Goal: Transaction & Acquisition: Purchase product/service

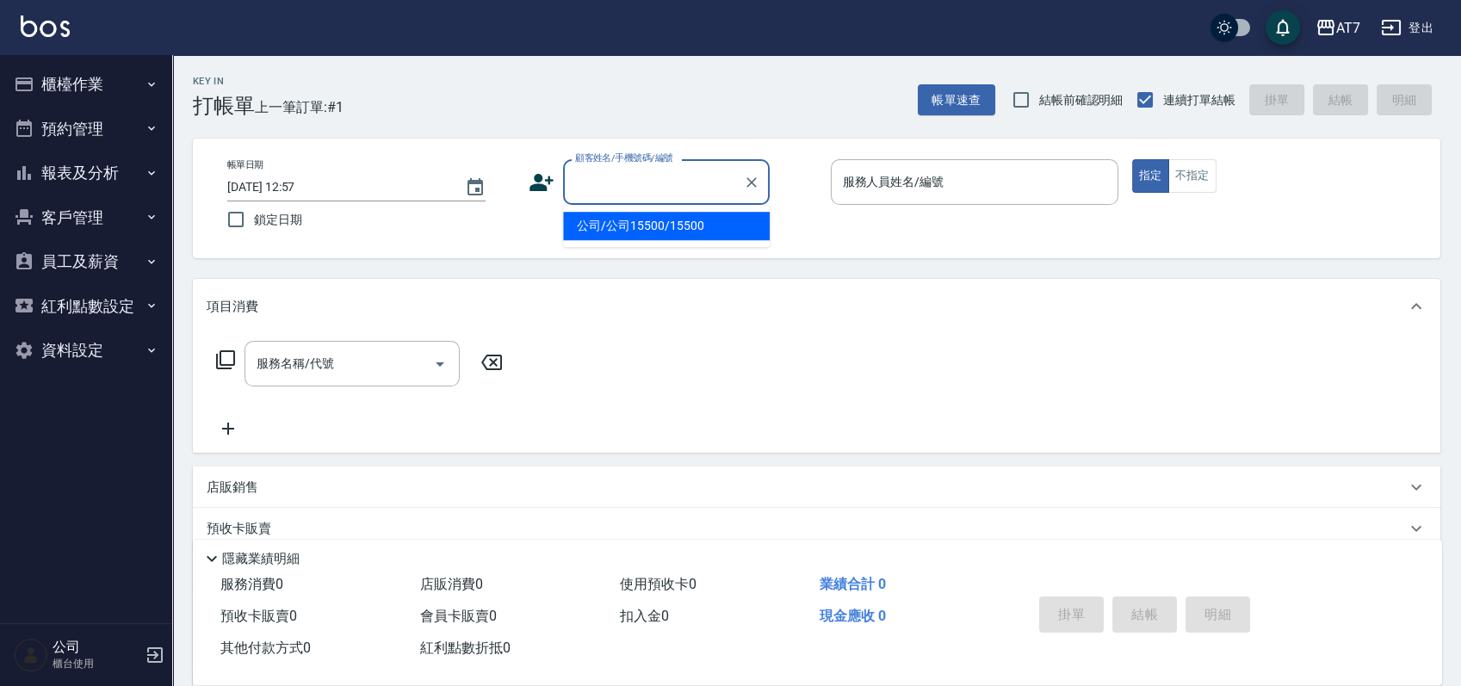
click at [619, 176] on input "顧客姓名/手機號碼/編號" at bounding box center [653, 182] width 165 height 30
type input "16351"
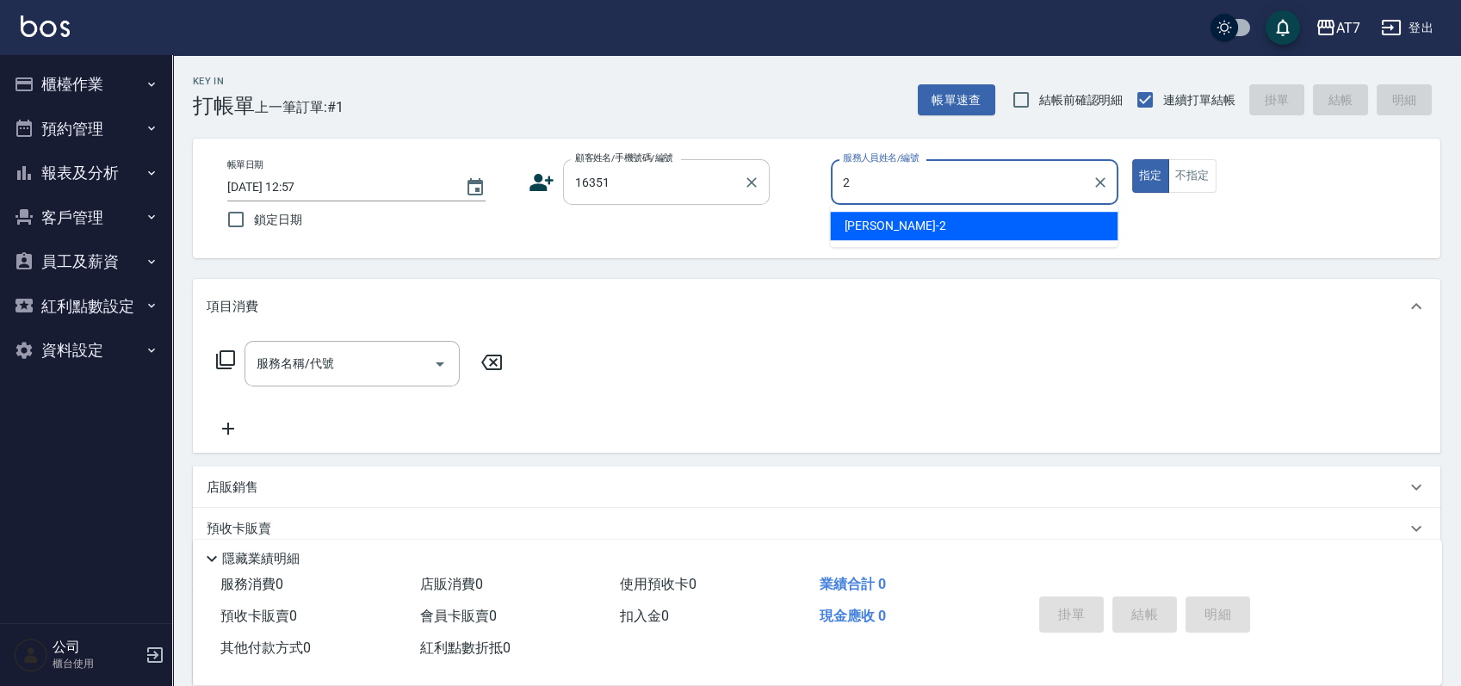
type input "[PERSON_NAME]-2"
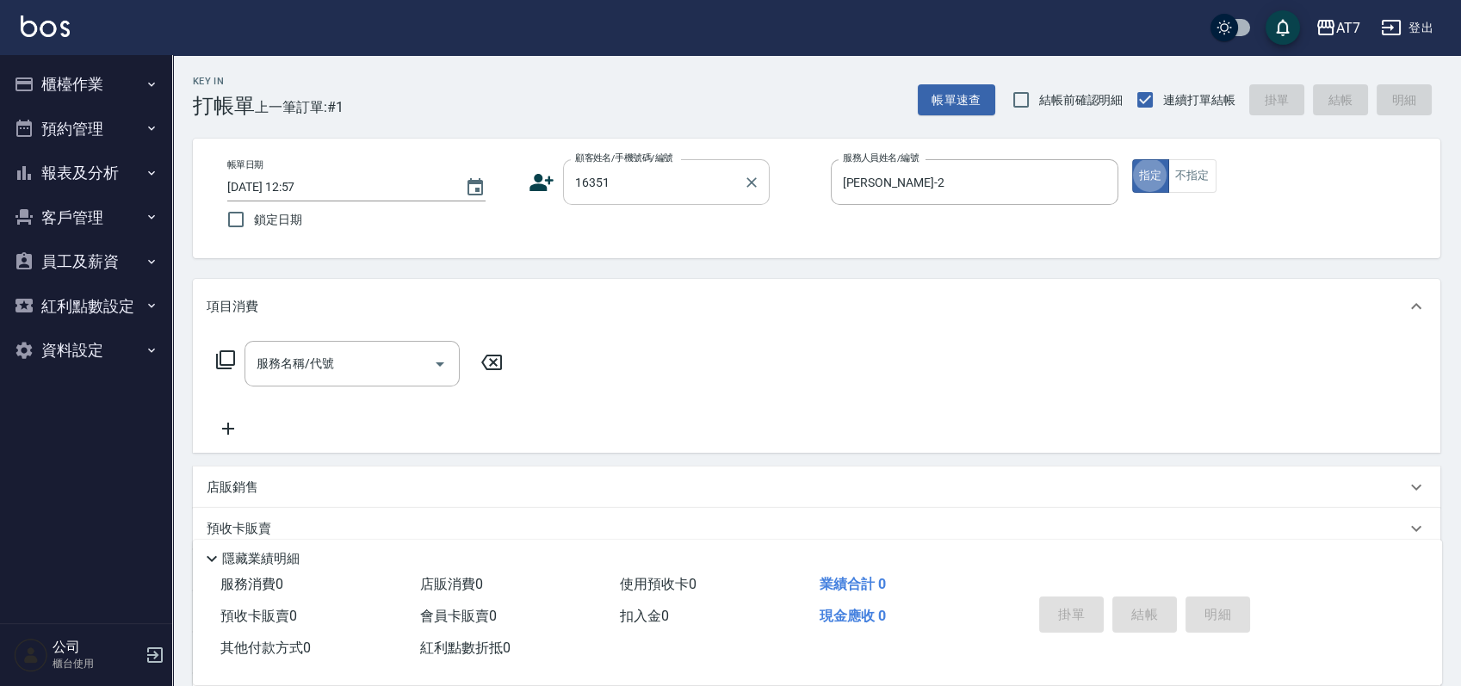
type button "true"
type input "302"
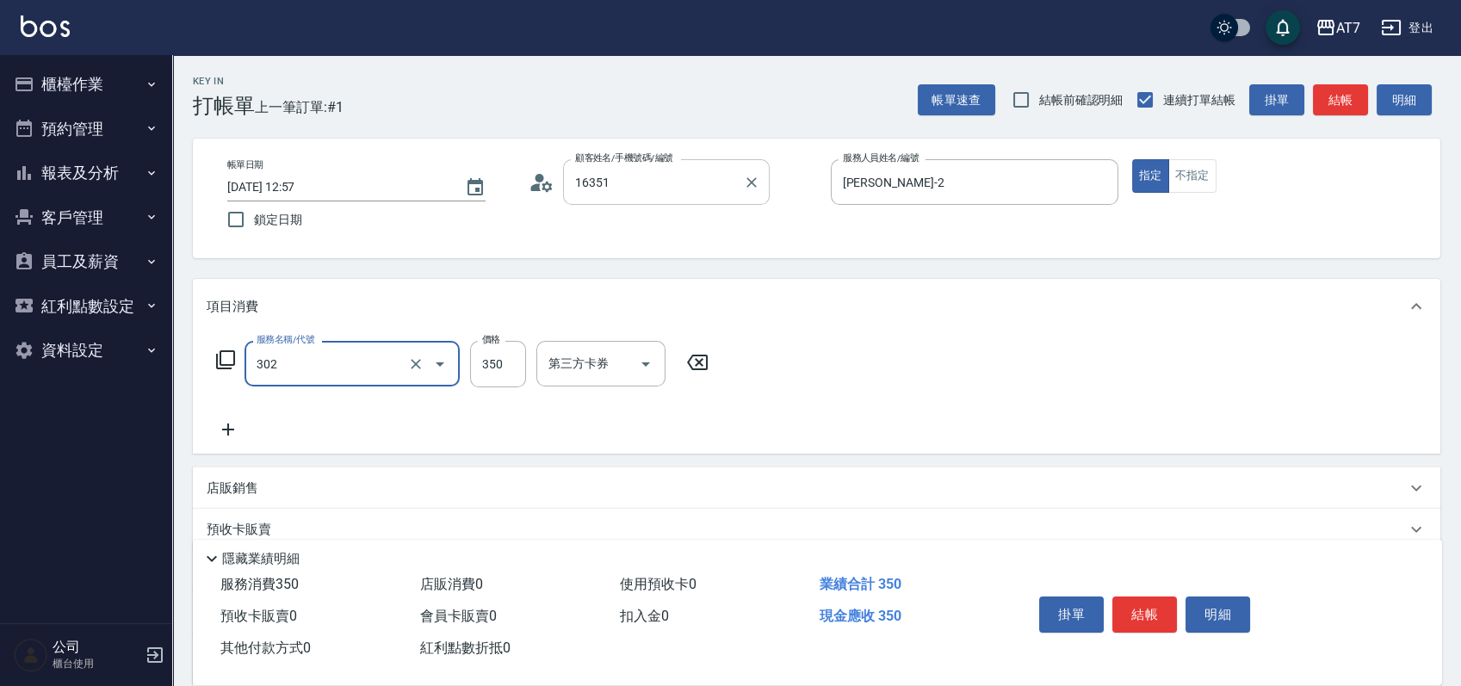
type input "公司/公司16351/16351"
type input "30"
type input "剪髮(302)"
click at [1149, 615] on button "結帳" at bounding box center [1144, 615] width 65 height 36
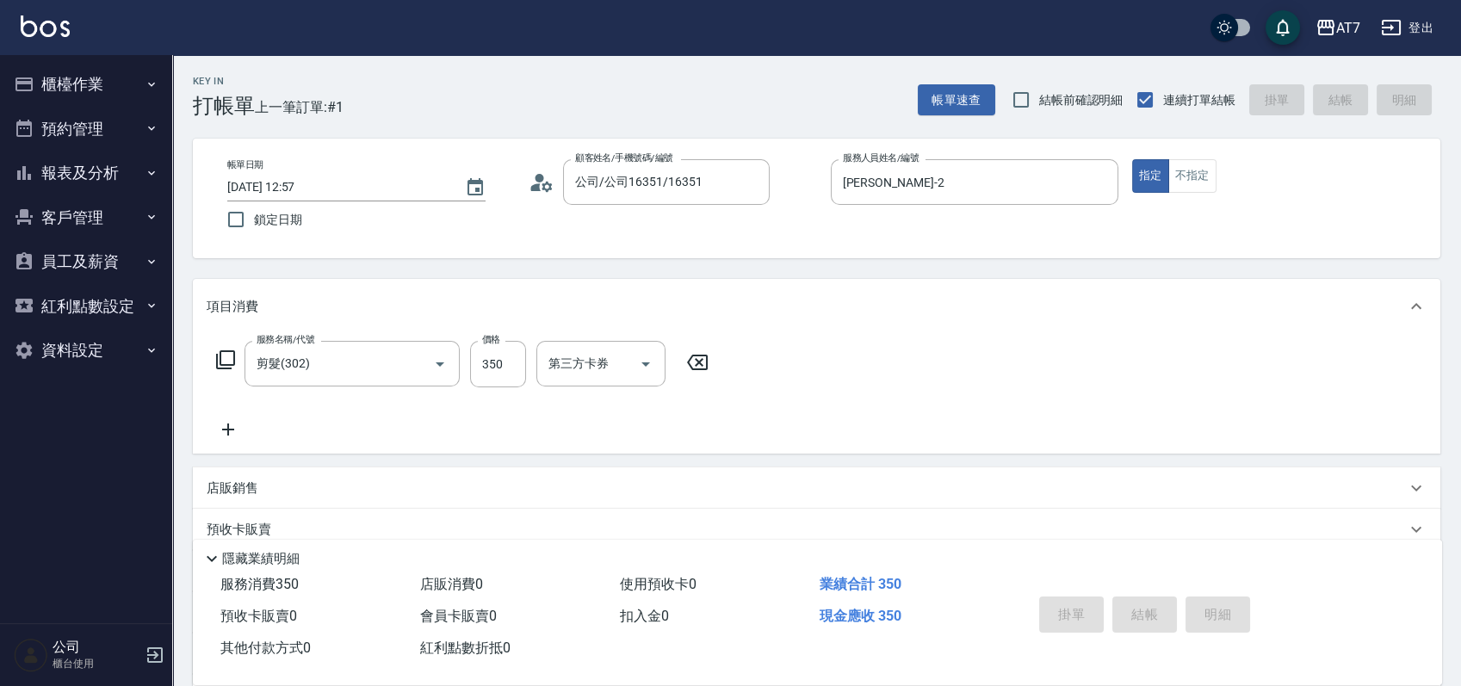
type input "[DATE] 14:10"
type input "0"
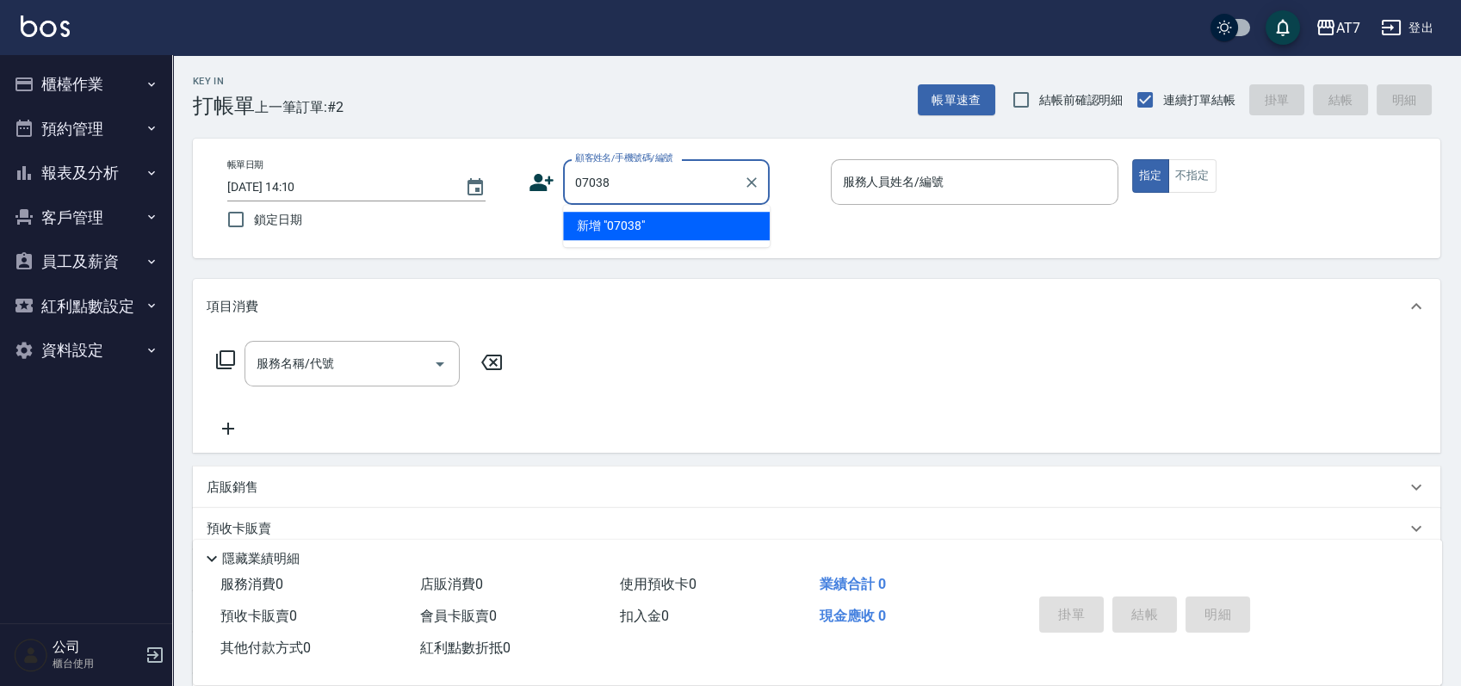
type input "07038"
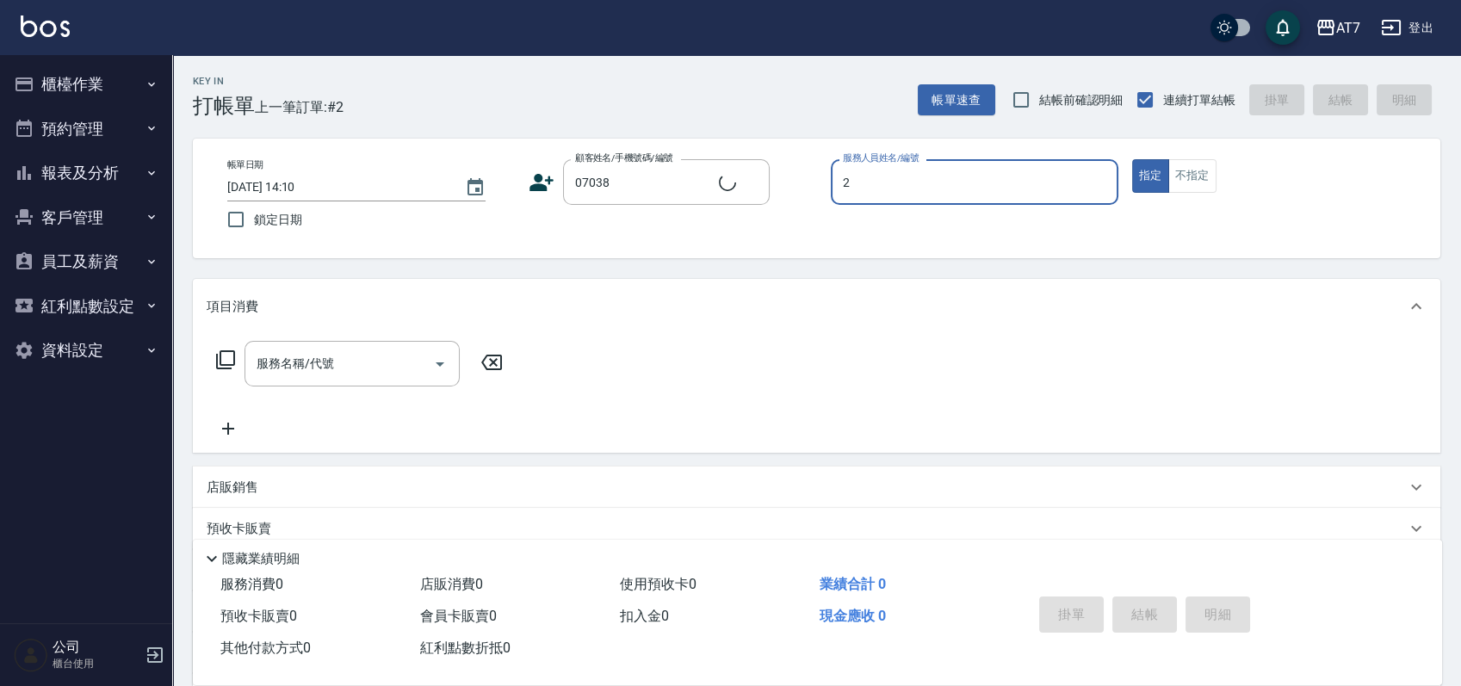
type input "2"
type input "公司/公司07038/07038"
type input "[PERSON_NAME]-2"
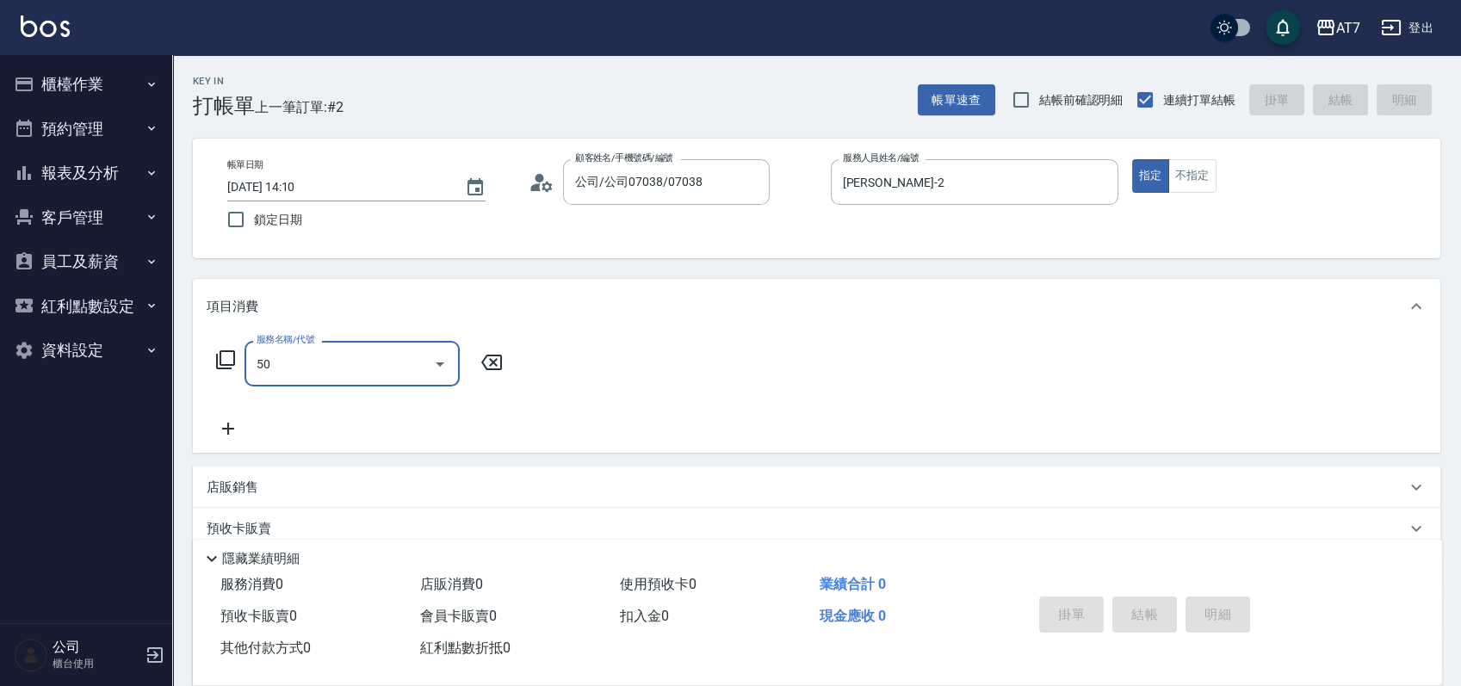
type input "501"
type input "30"
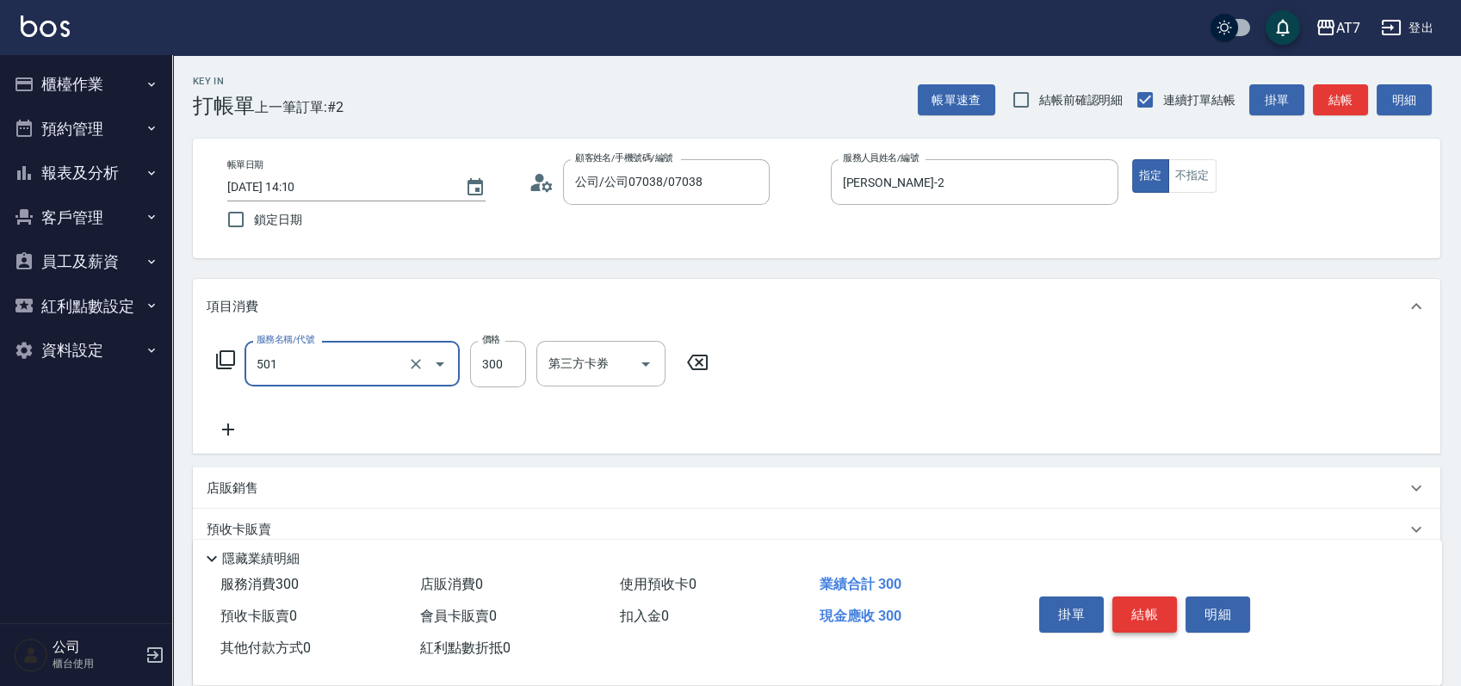
type input "洗髮(互助)(501)"
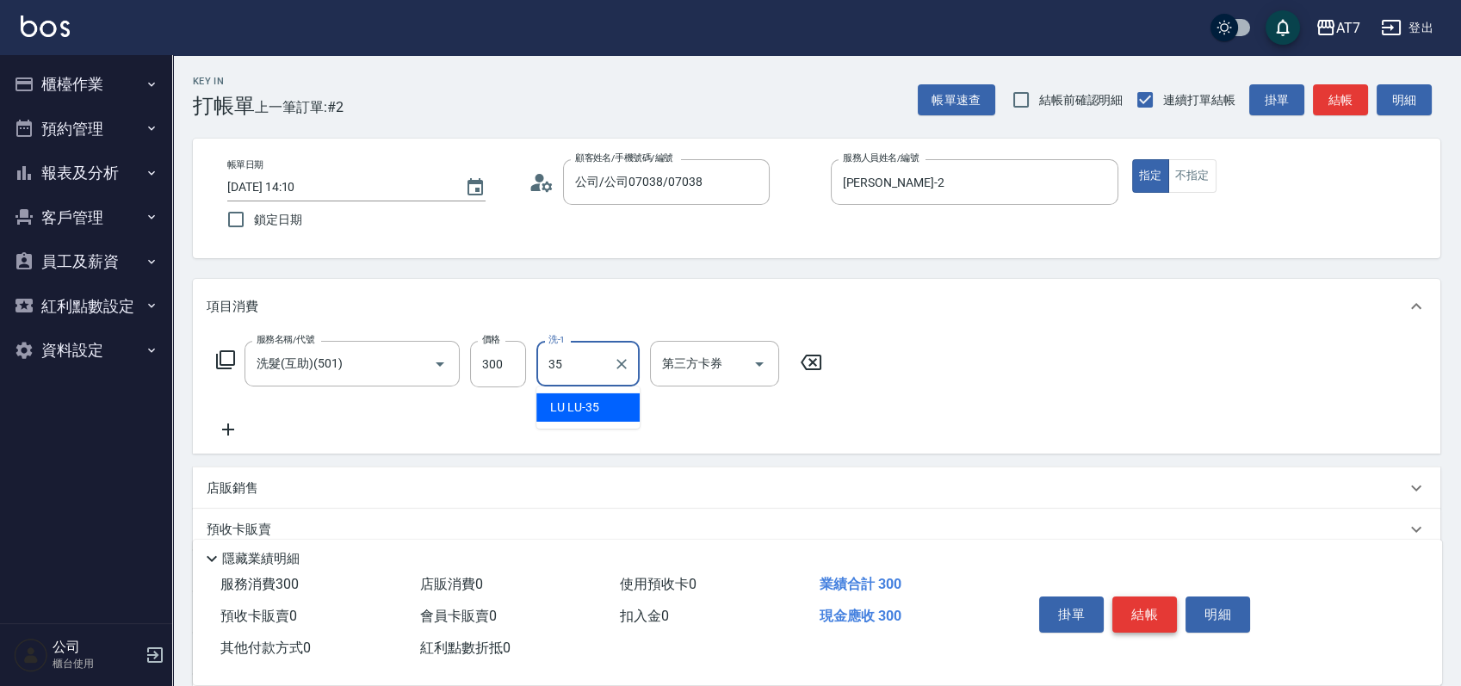
type input "LU LU-35"
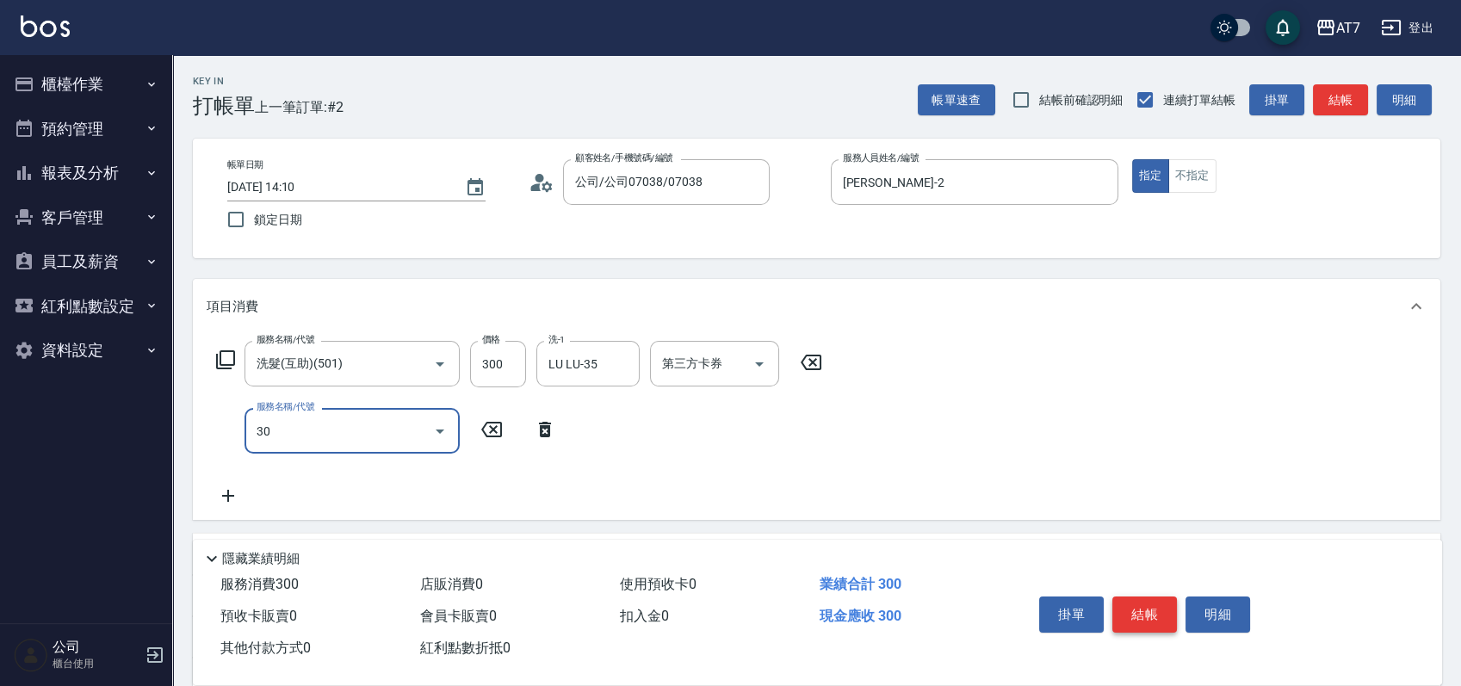
type input "302"
type input "60"
type input "剪髮(302)"
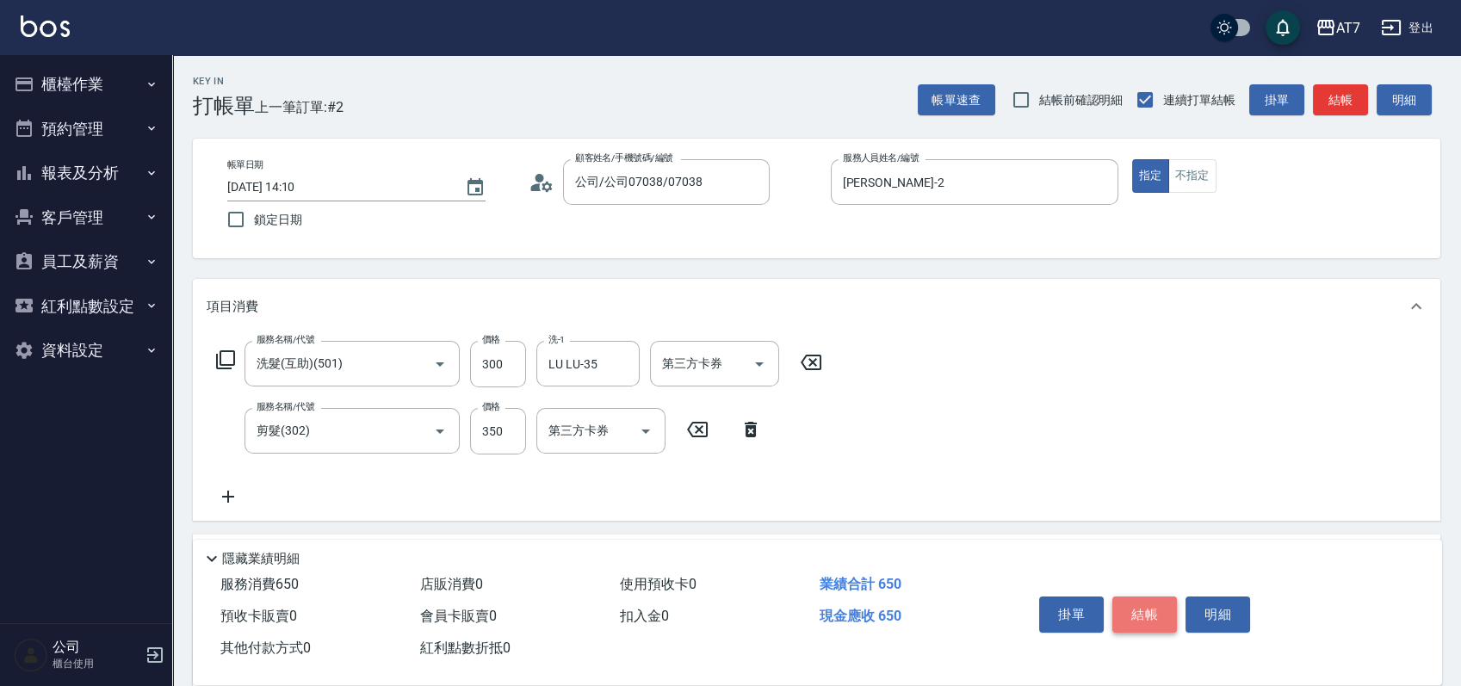
click at [1149, 615] on button "結帳" at bounding box center [1144, 615] width 65 height 36
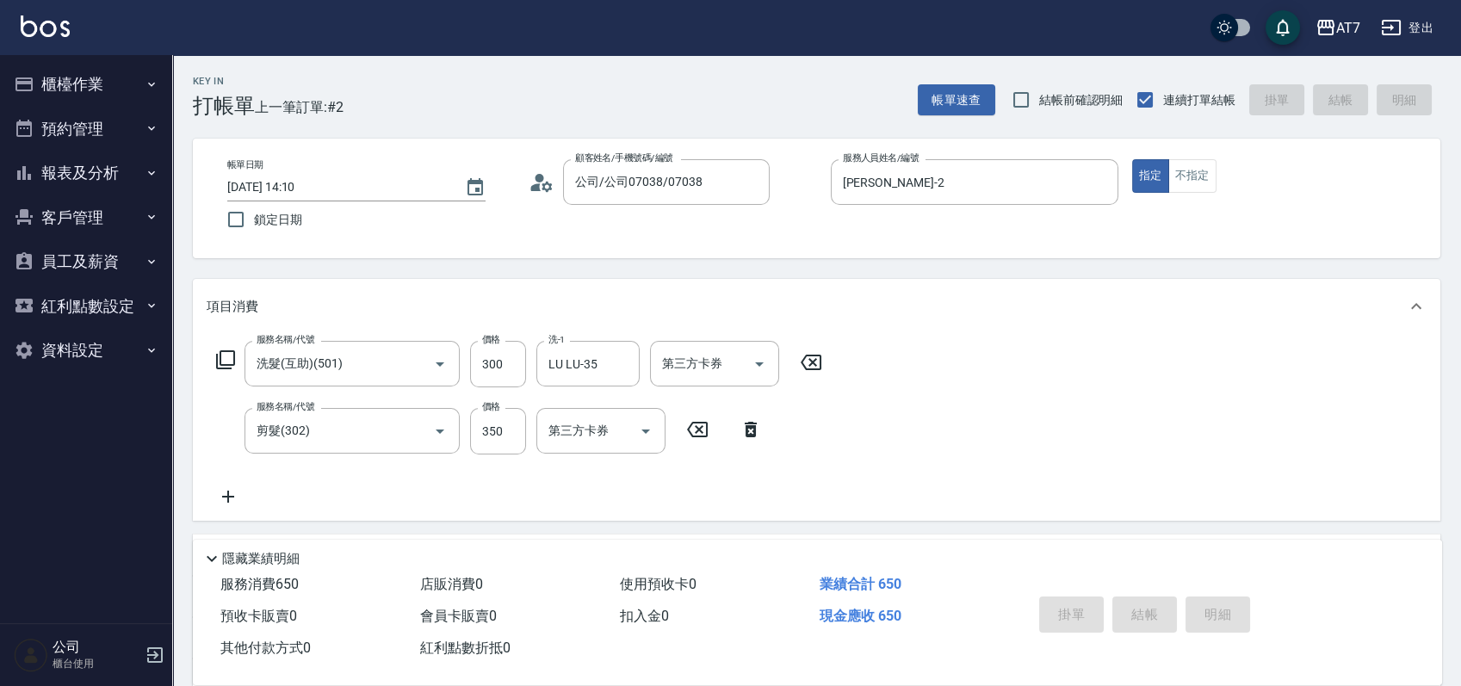
type input "0"
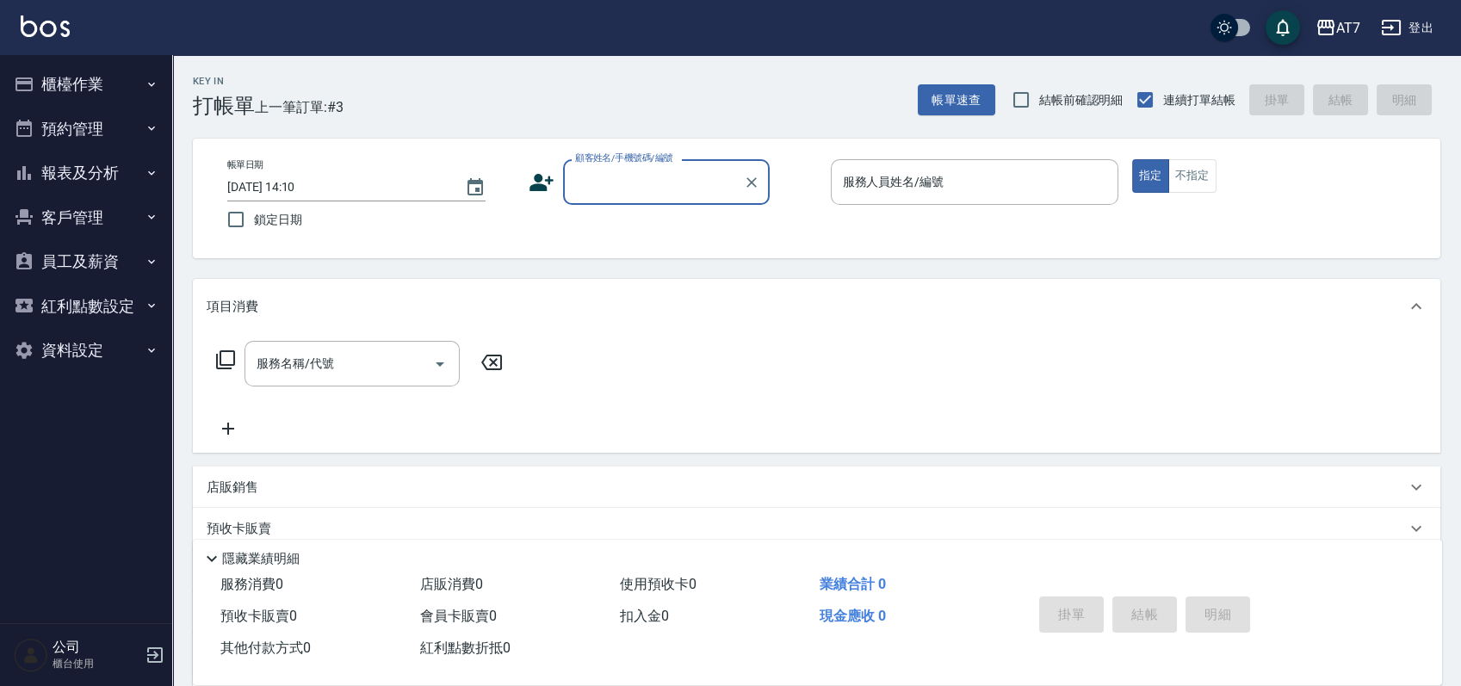
click at [651, 182] on input "顧客姓名/手機號碼/編號" at bounding box center [653, 182] width 165 height 30
type input "06120"
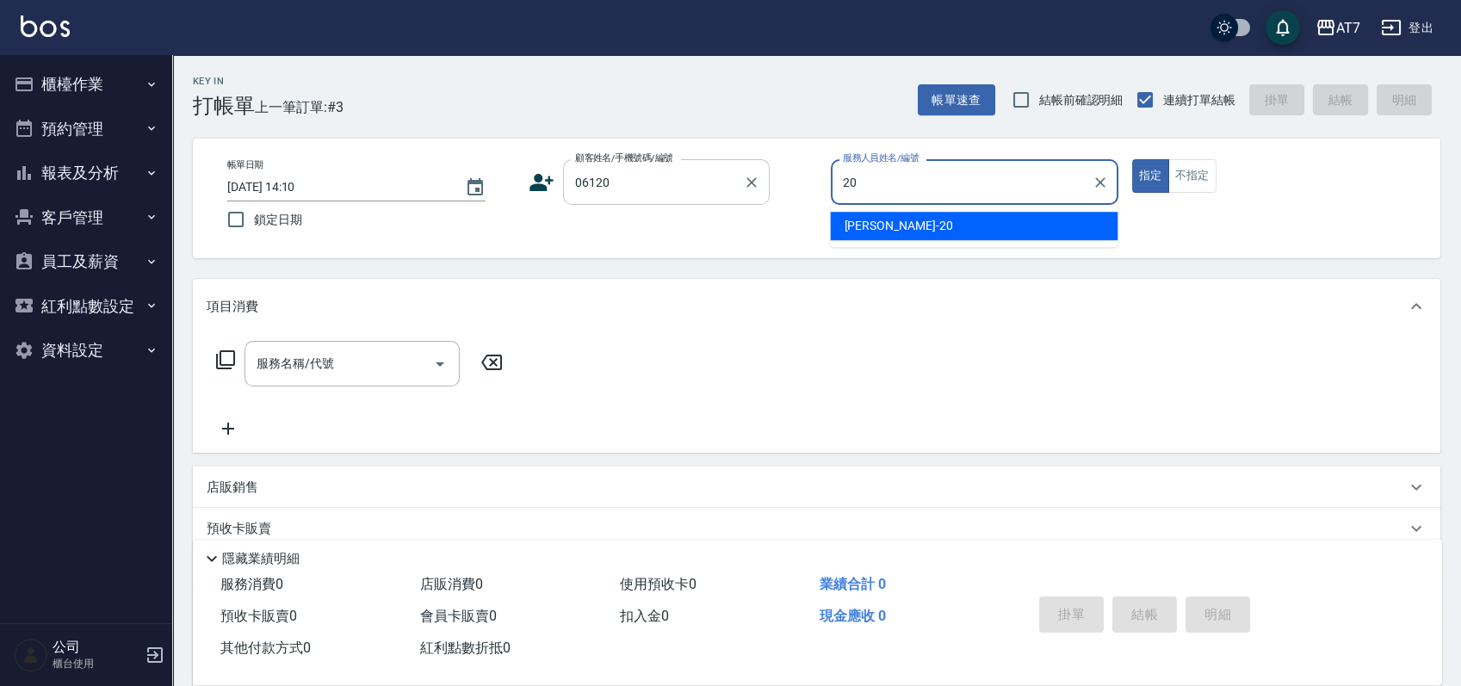
type input "妮可-20"
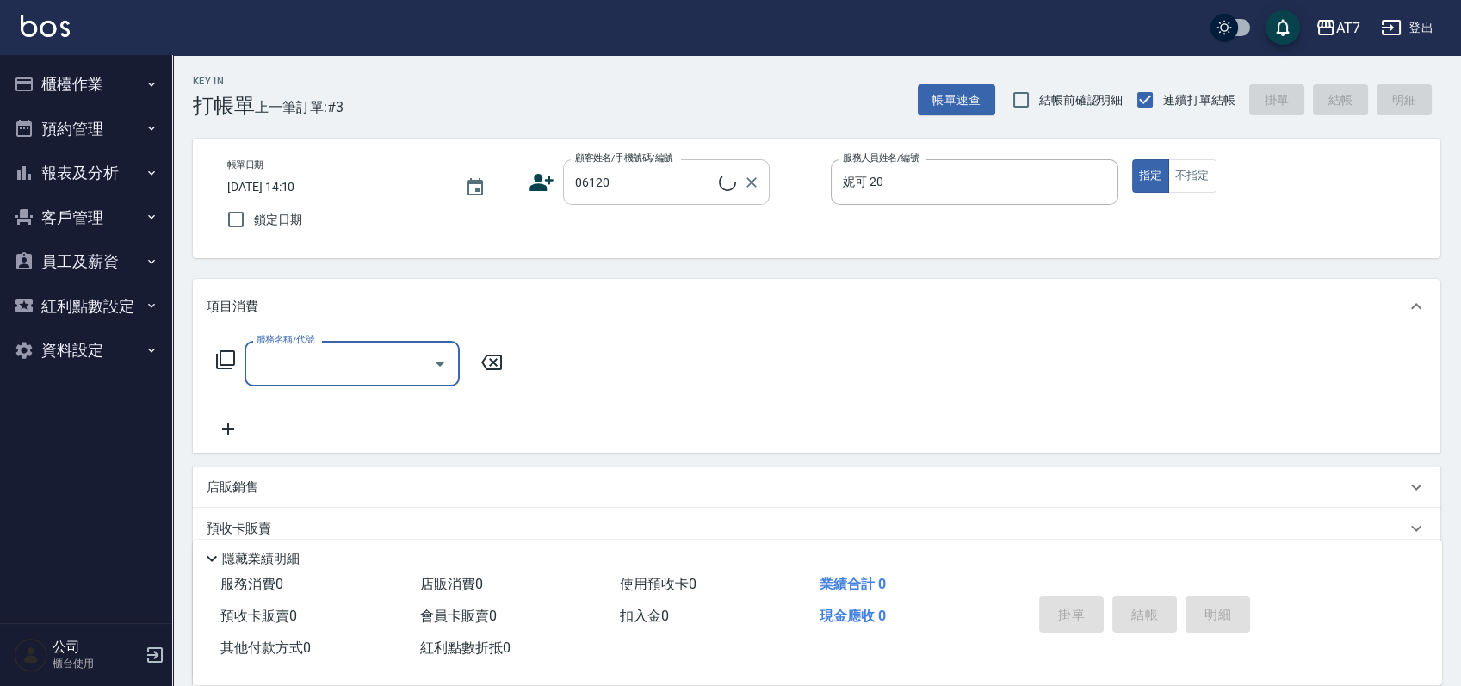
type input "公司單/06120-1/06120"
type input "302"
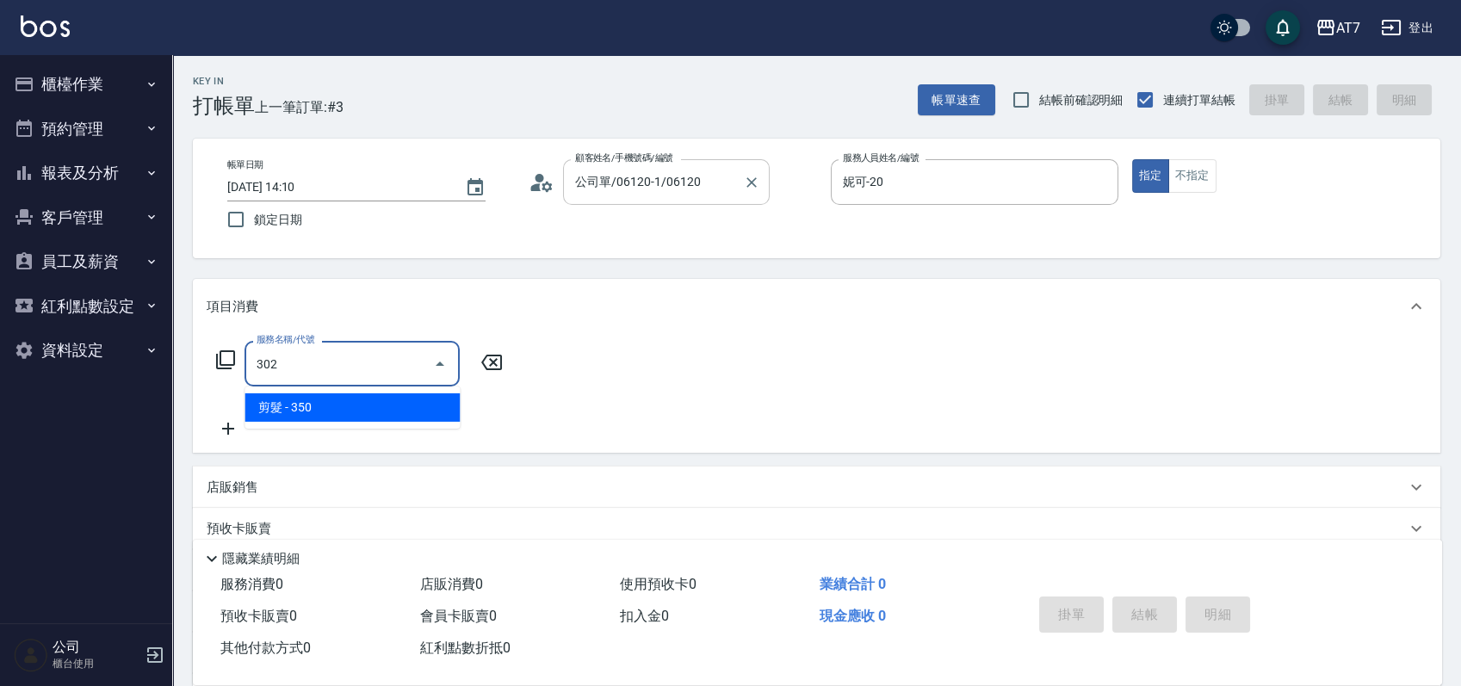
type input "30"
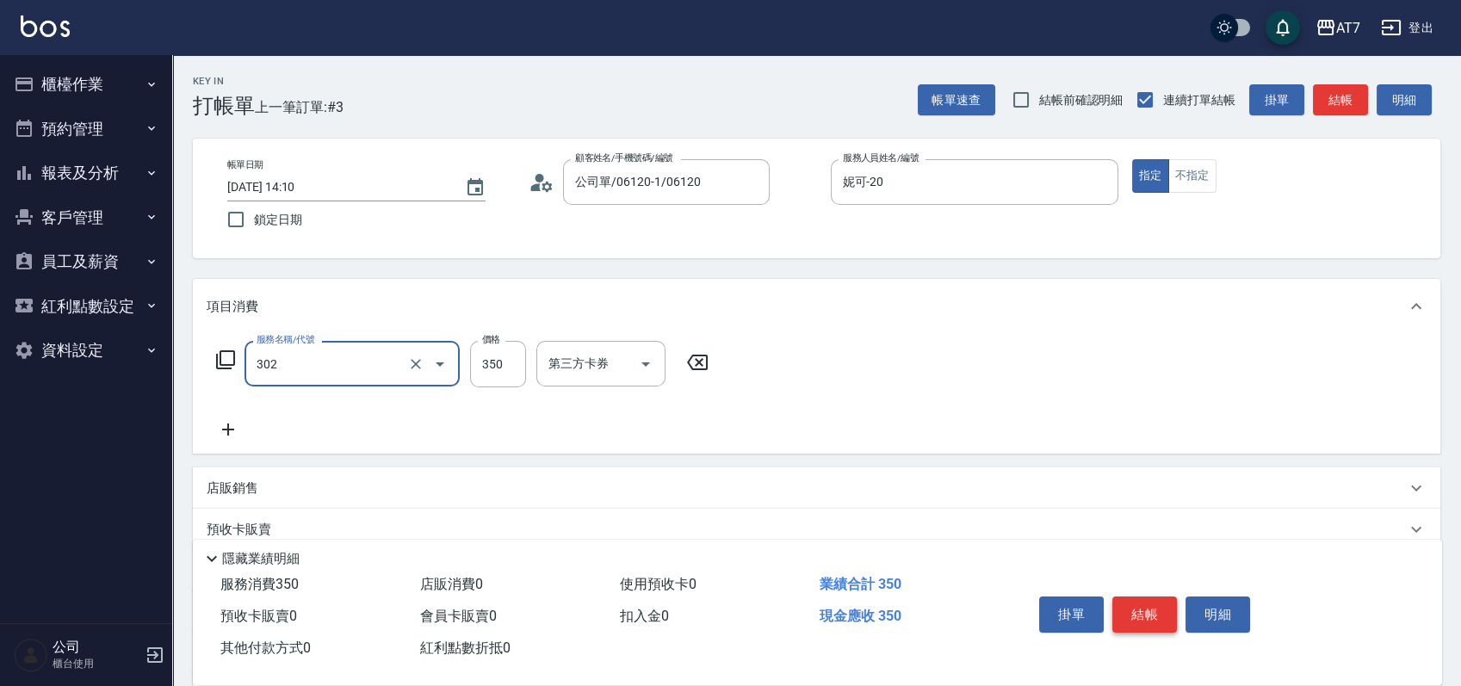
type input "剪髮(302)"
click at [1130, 621] on button "結帳" at bounding box center [1144, 615] width 65 height 36
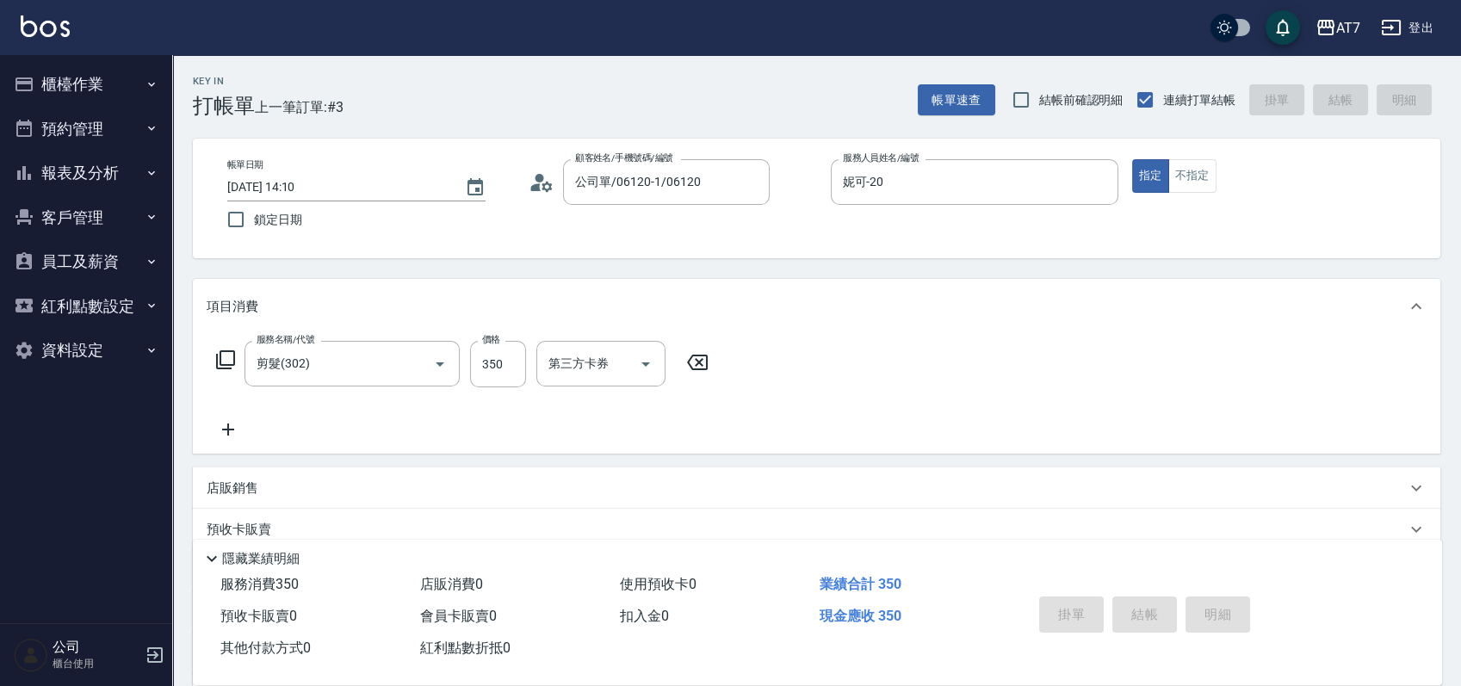
type input "[DATE] 14:43"
type input "0"
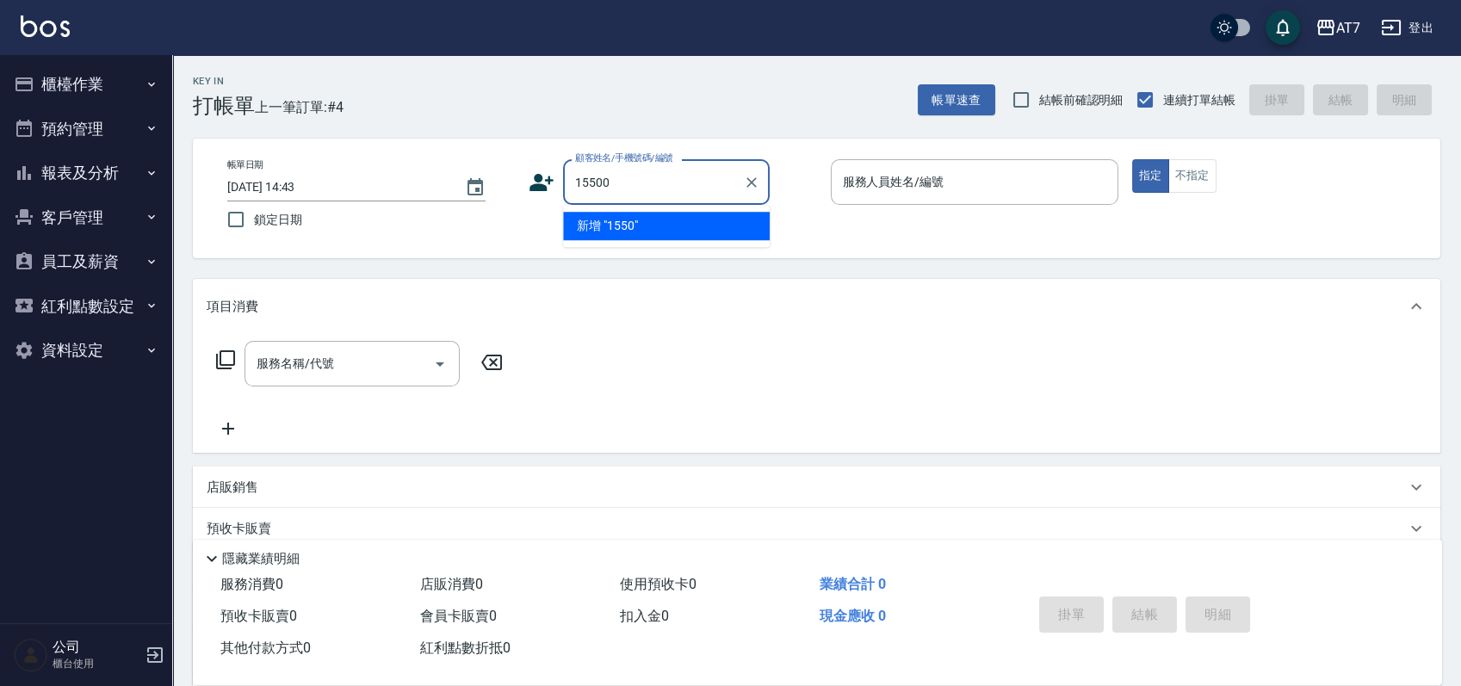
type input "15500"
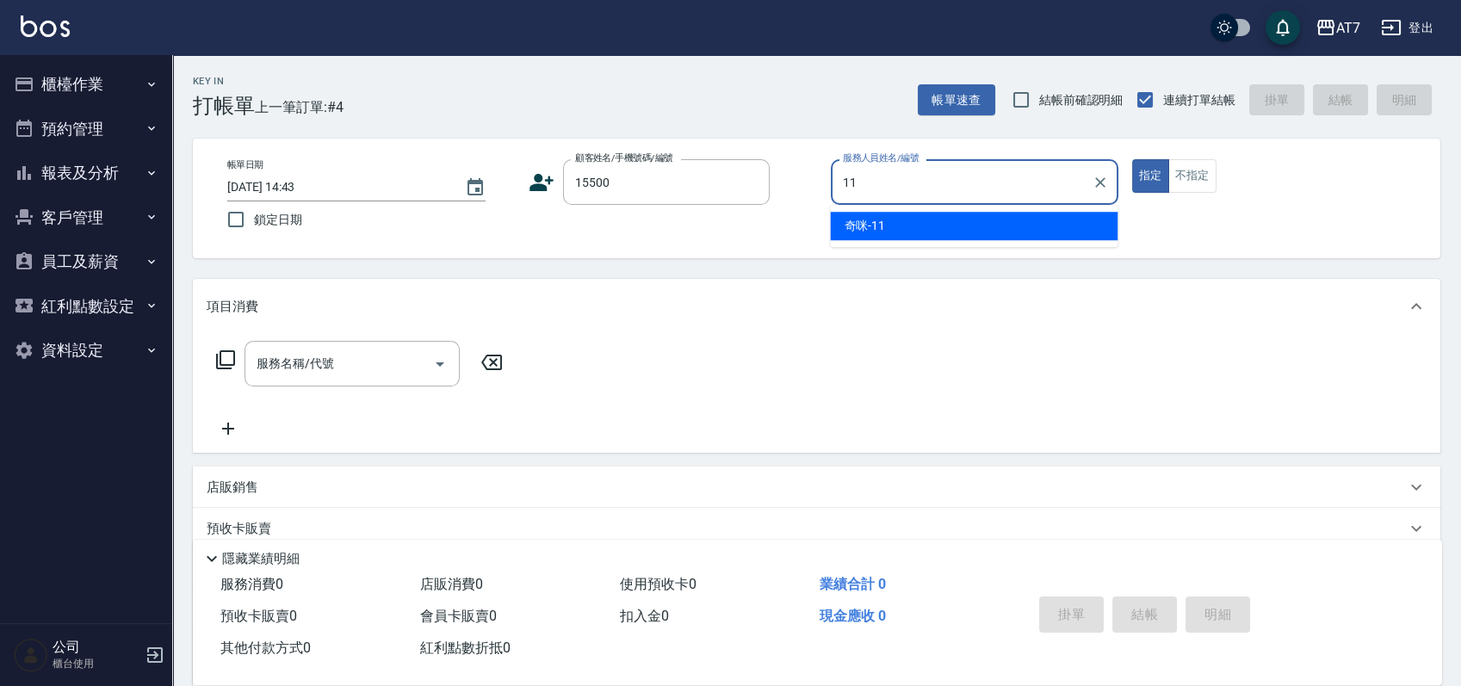
type input "奇咪-11"
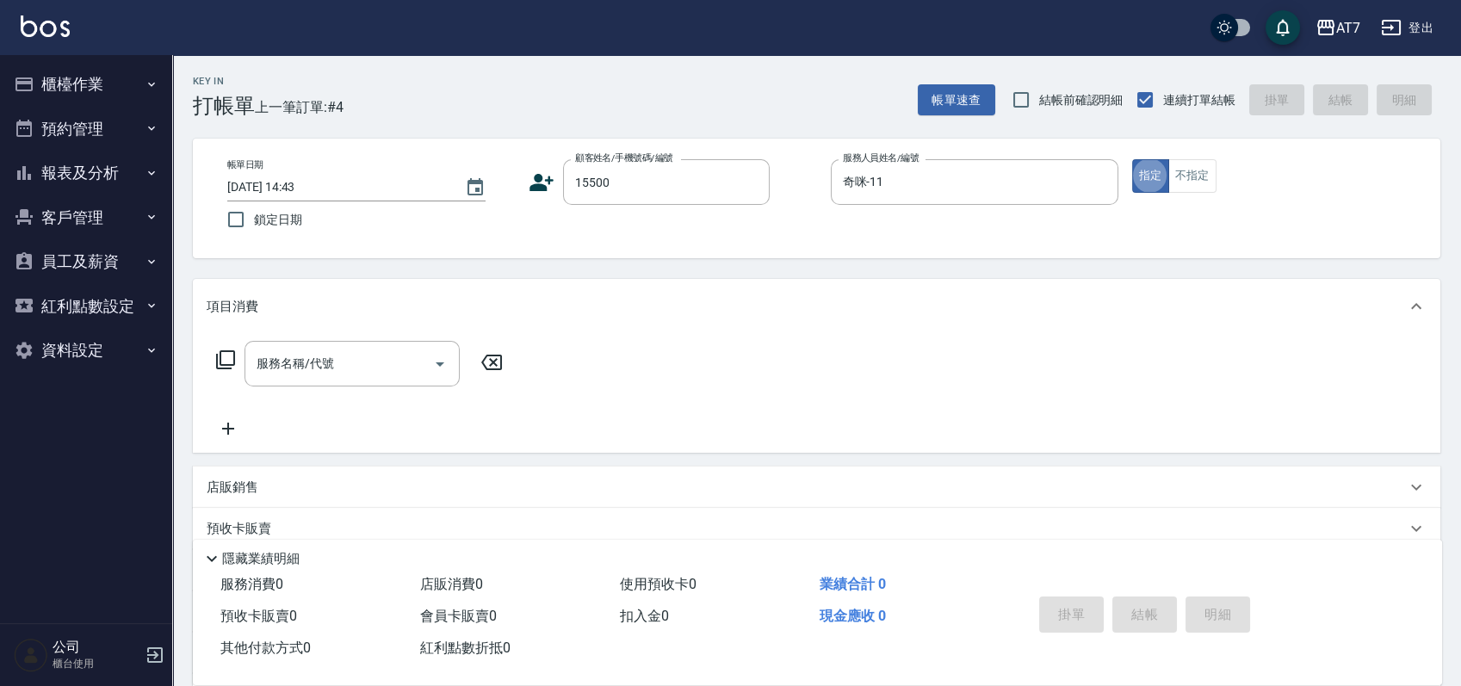
type input "公司/公司15500/15500"
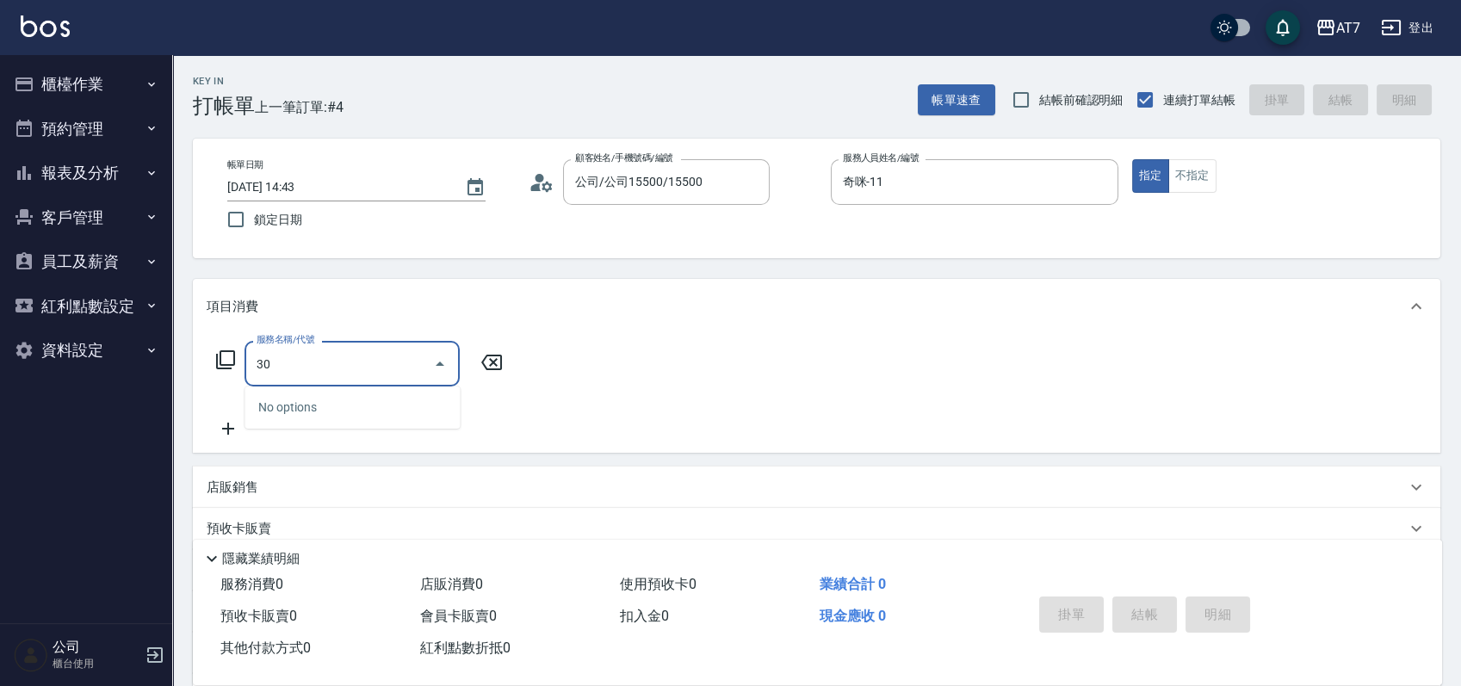
type input "301"
type input "30"
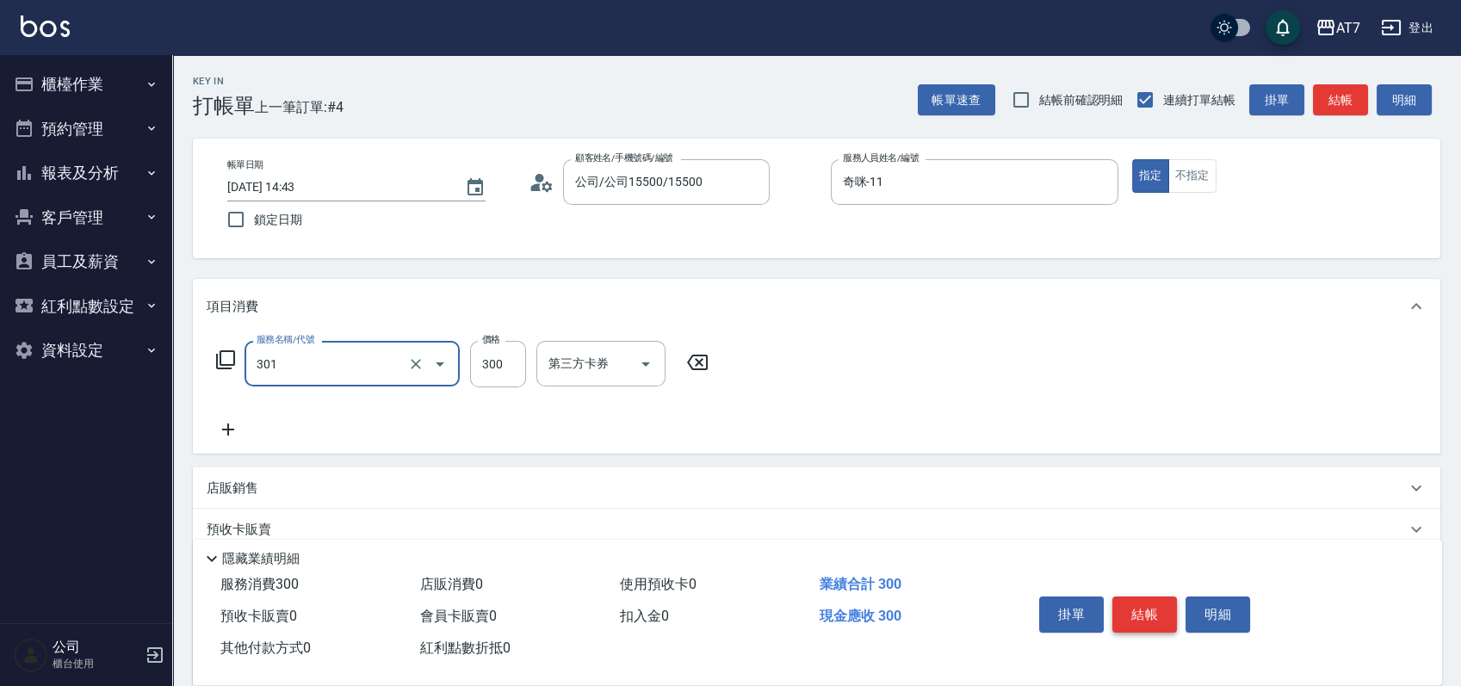
type input "學生剪髮(301)"
click at [1130, 621] on button "結帳" at bounding box center [1144, 615] width 65 height 36
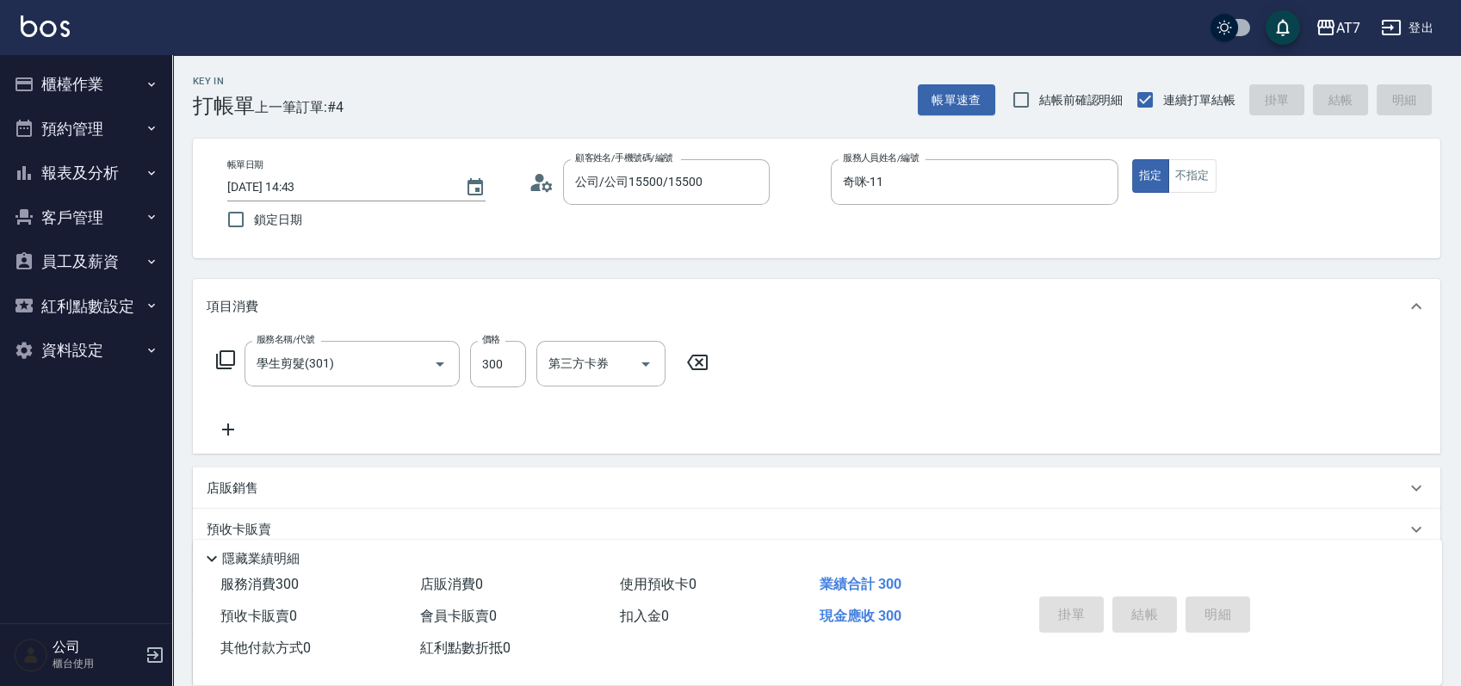
type input "0"
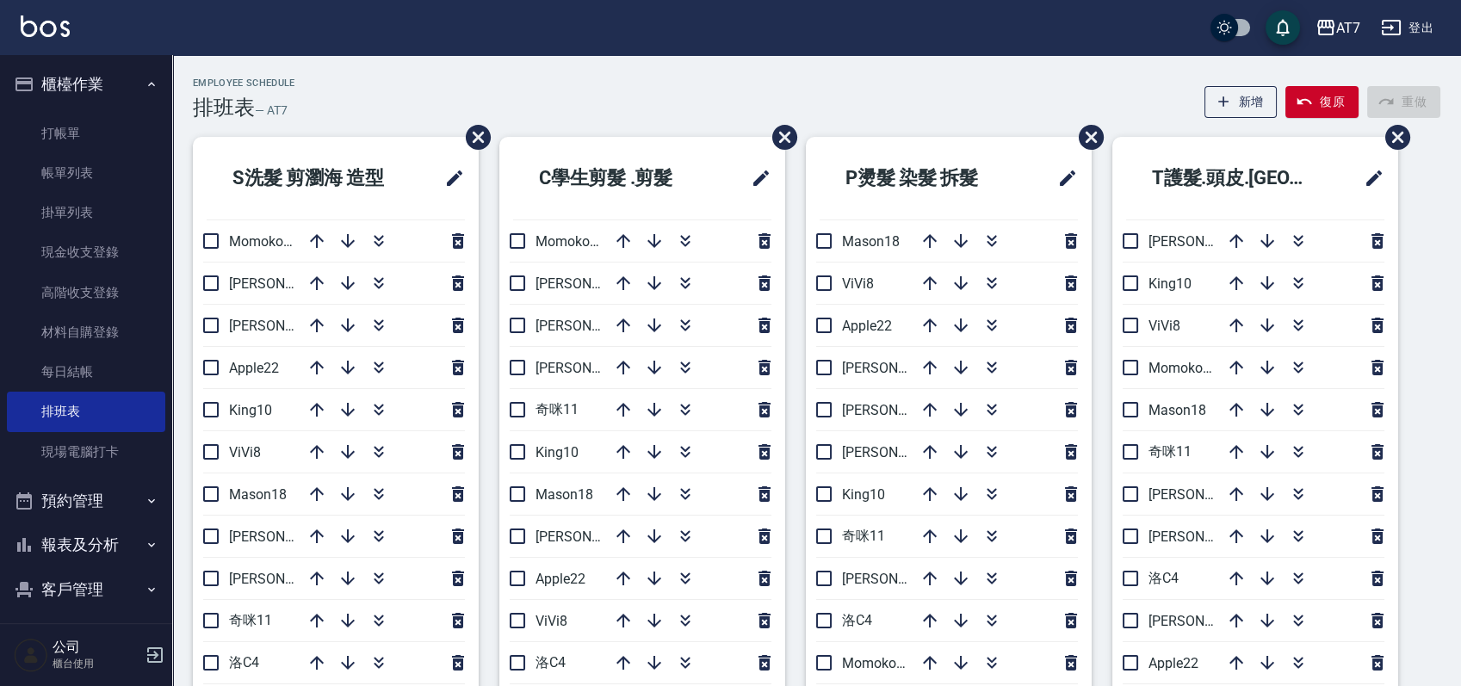
scroll to position [114, 0]
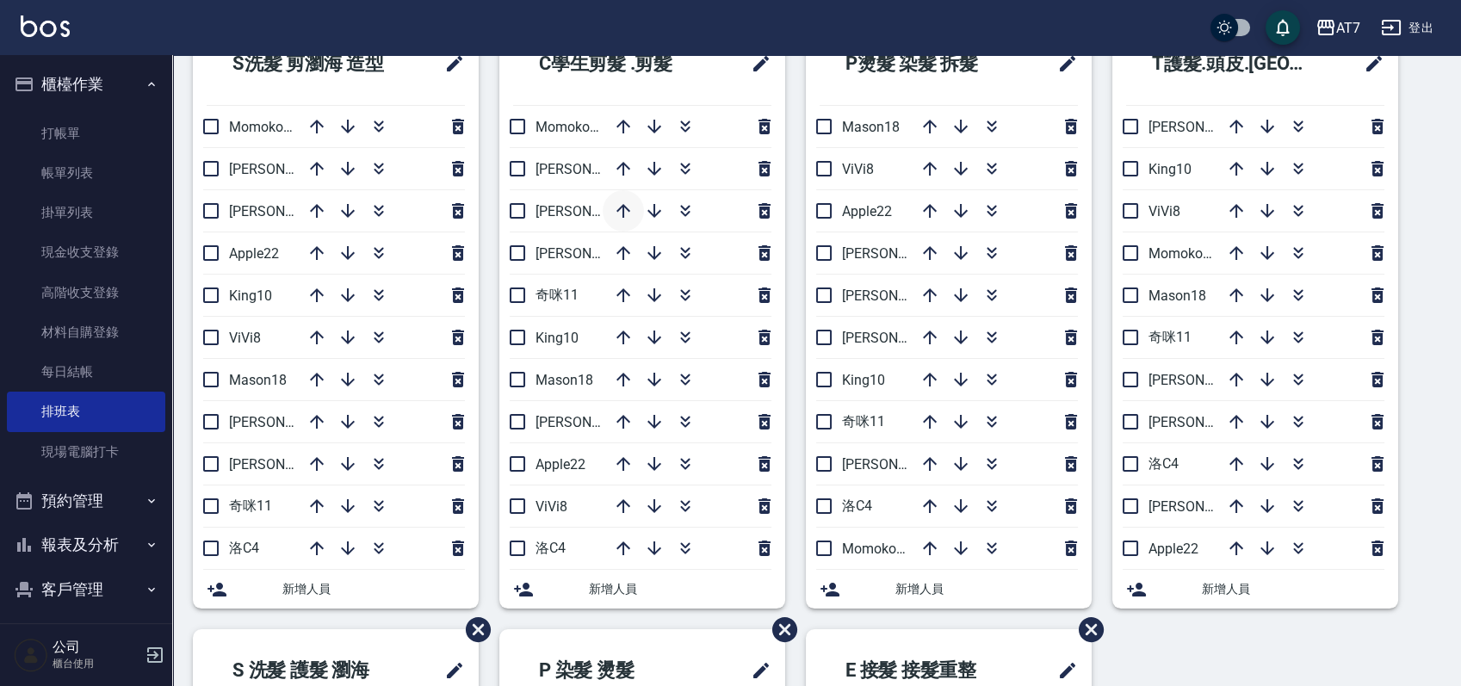
click at [616, 213] on icon "button" at bounding box center [623, 211] width 21 height 21
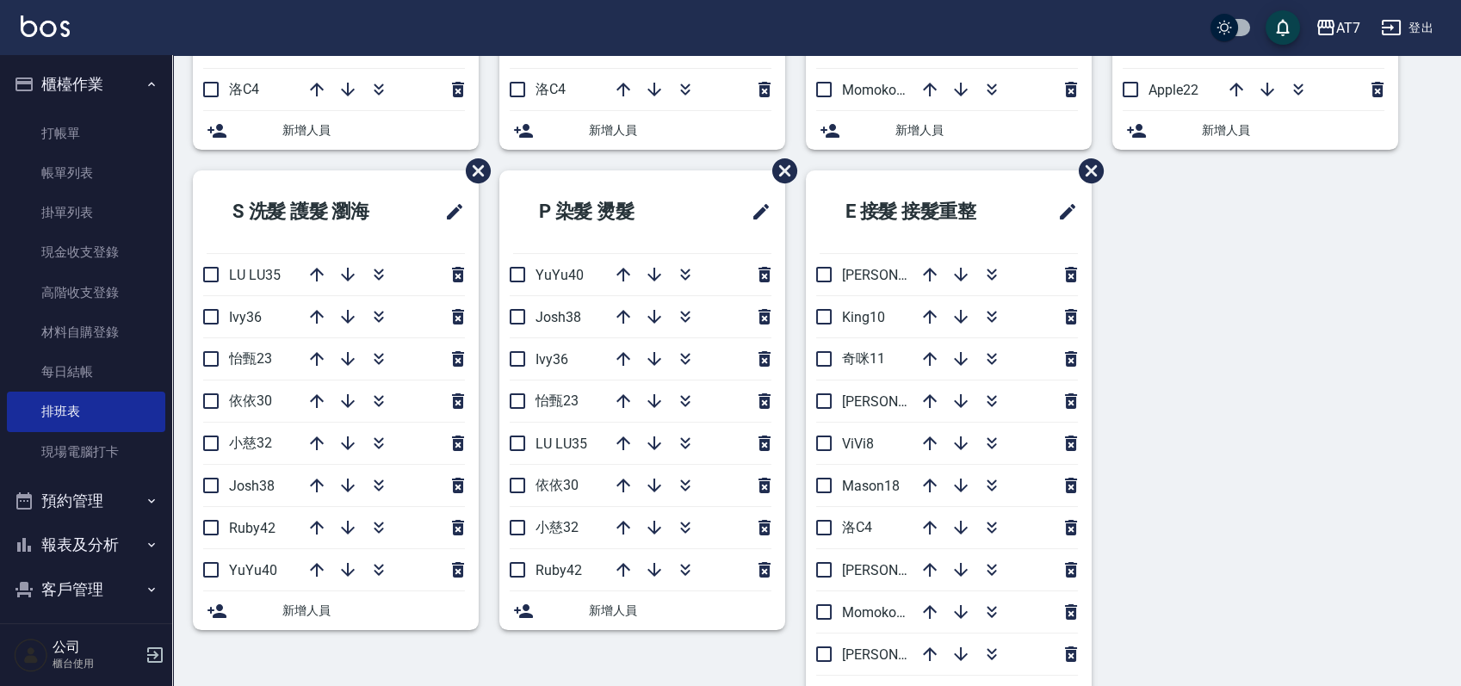
scroll to position [668, 0]
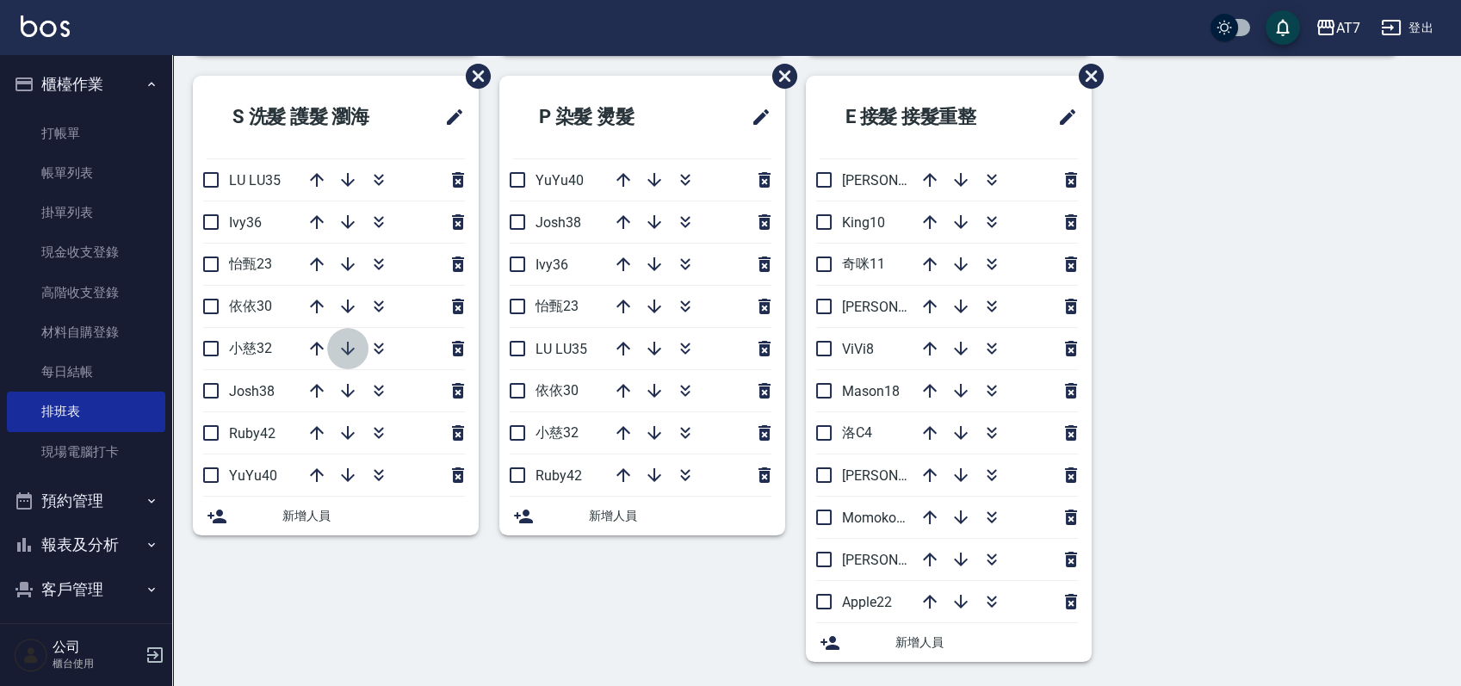
click at [337, 347] on icon "button" at bounding box center [347, 348] width 21 height 21
click at [346, 424] on icon "button" at bounding box center [347, 433] width 21 height 21
click at [344, 182] on icon "button" at bounding box center [347, 180] width 21 height 21
click at [375, 303] on icon "button" at bounding box center [378, 306] width 21 height 21
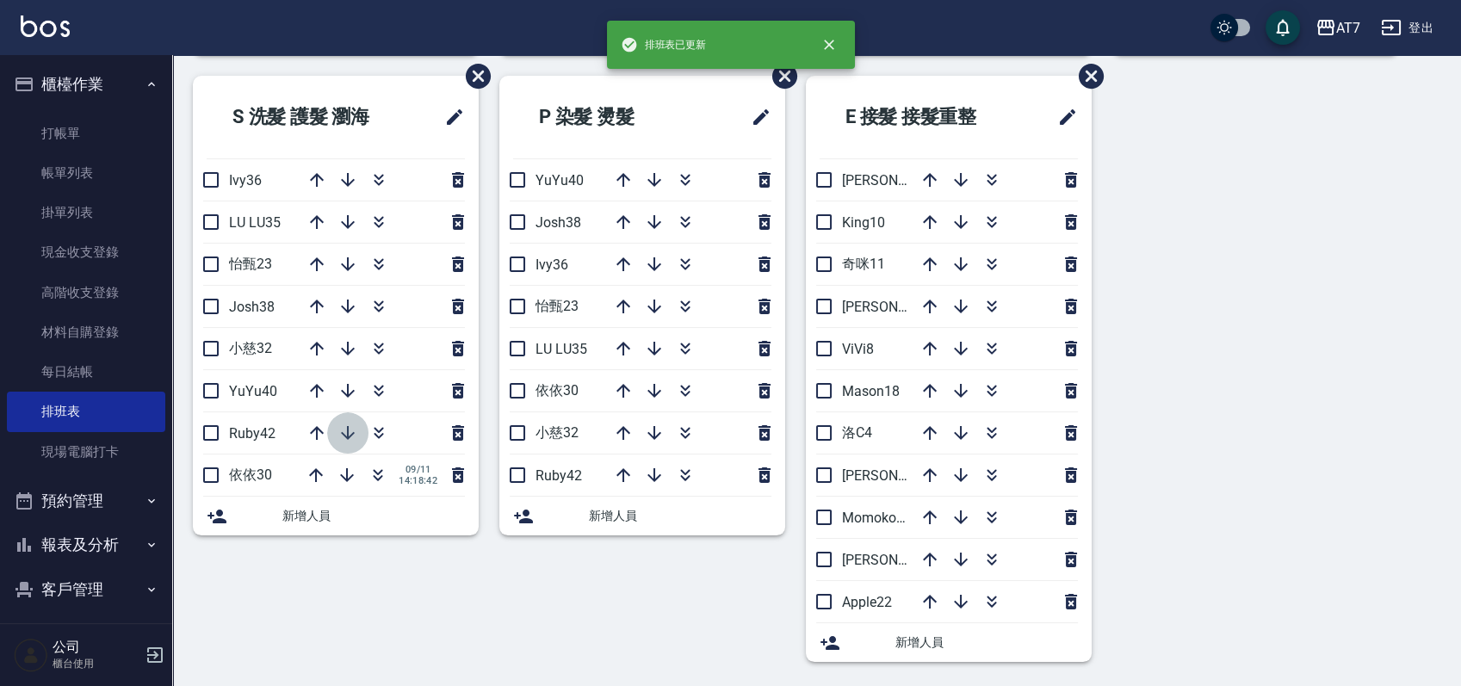
click at [346, 431] on icon "button" at bounding box center [347, 433] width 21 height 21
click at [349, 478] on icon "button" at bounding box center [347, 475] width 21 height 21
click at [352, 177] on icon "button" at bounding box center [348, 180] width 14 height 14
click at [287, 591] on div "S 洗髮 護髮 瀏海 Ivy36 Ruby42 LU LU35 怡甄23 Josh38 小慈32 YuYu40 依依30 09/11 14:18:42 新增人員" at bounding box center [325, 379] width 306 height 607
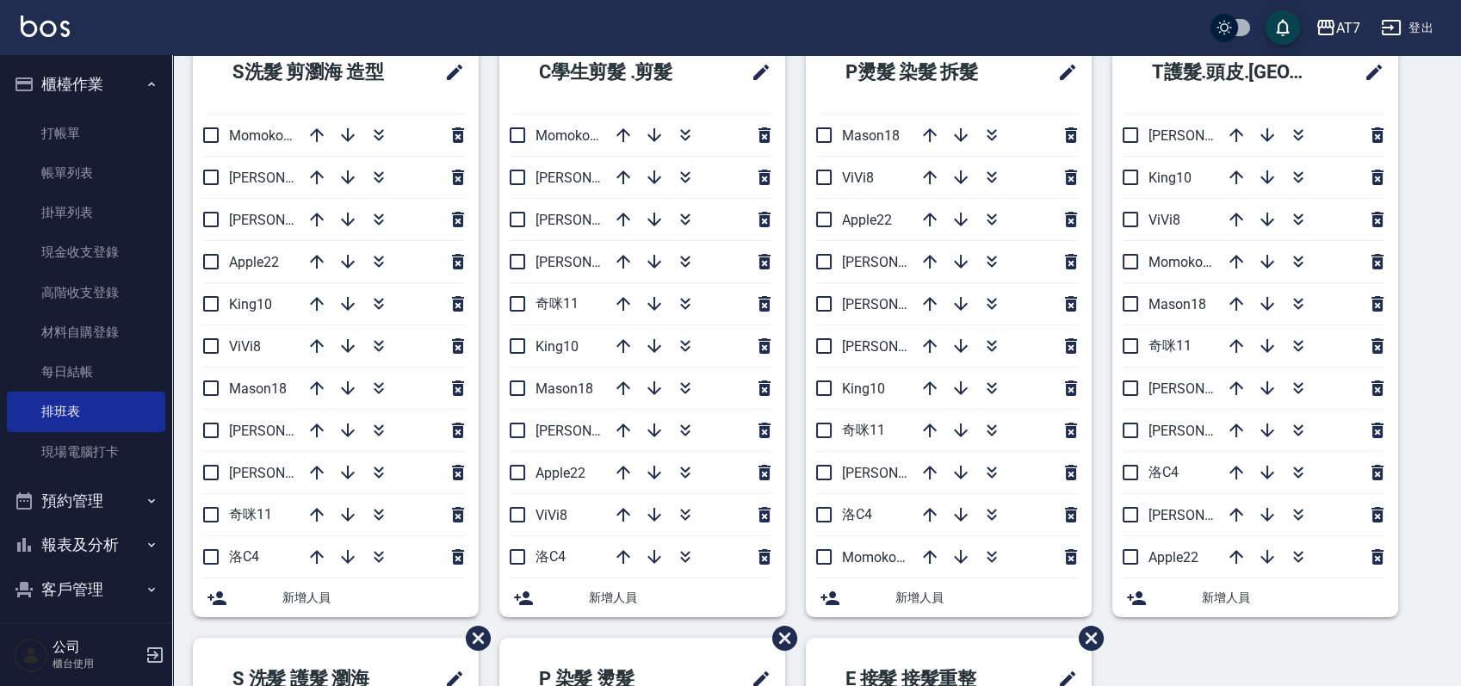
scroll to position [0, 0]
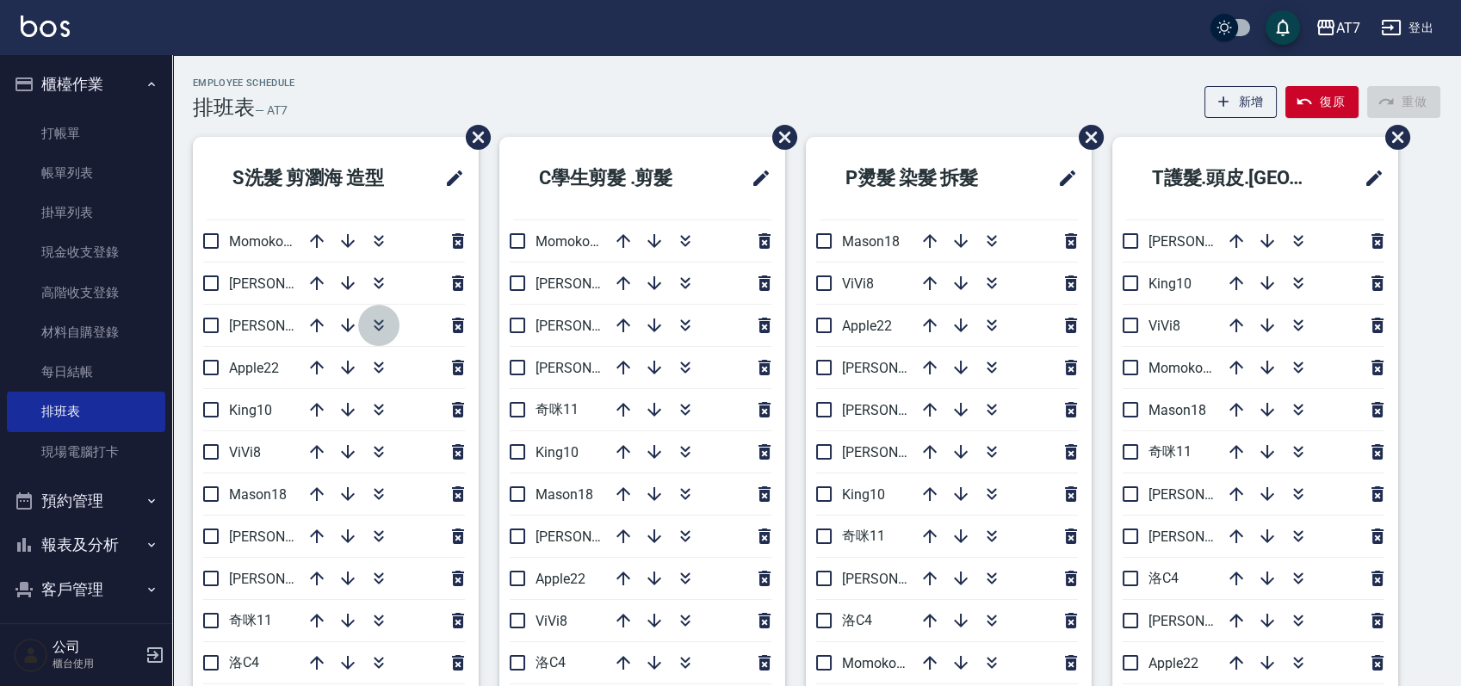
click at [382, 333] on icon "button" at bounding box center [378, 325] width 21 height 21
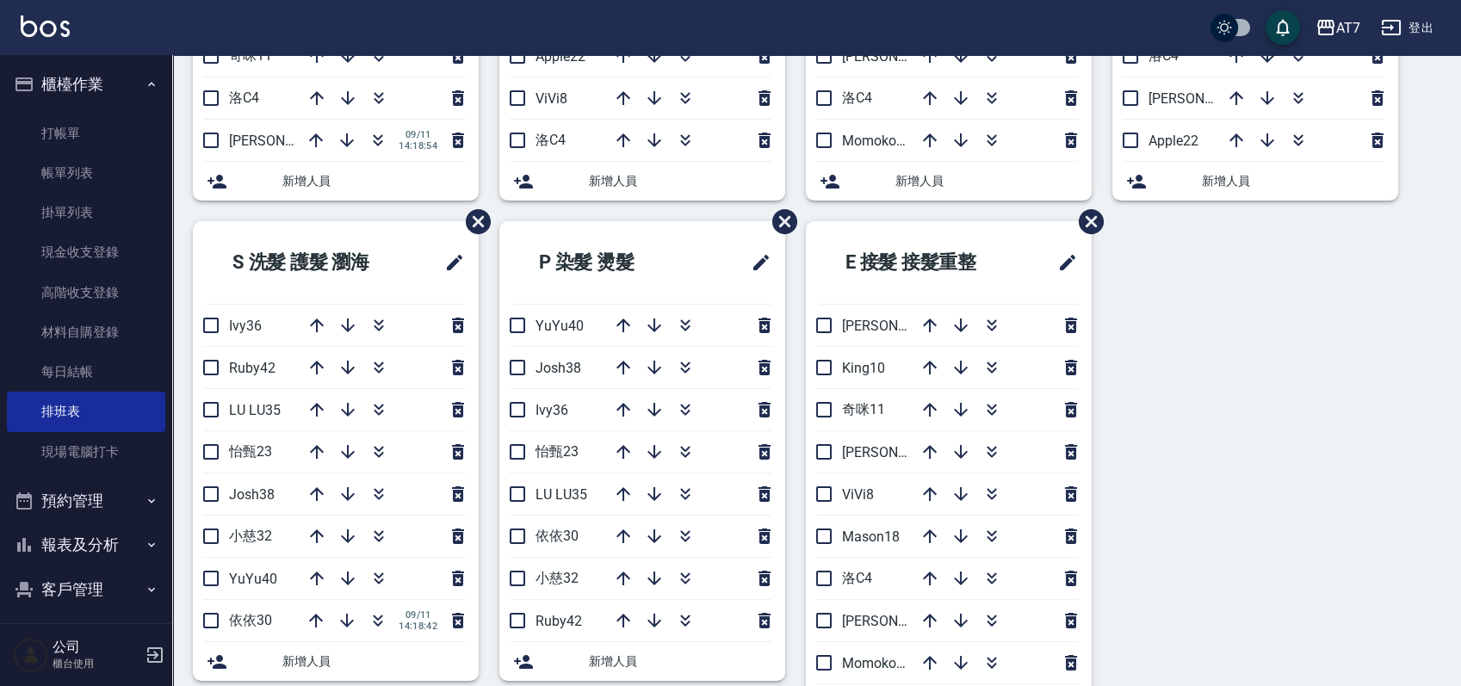
scroll to position [439, 0]
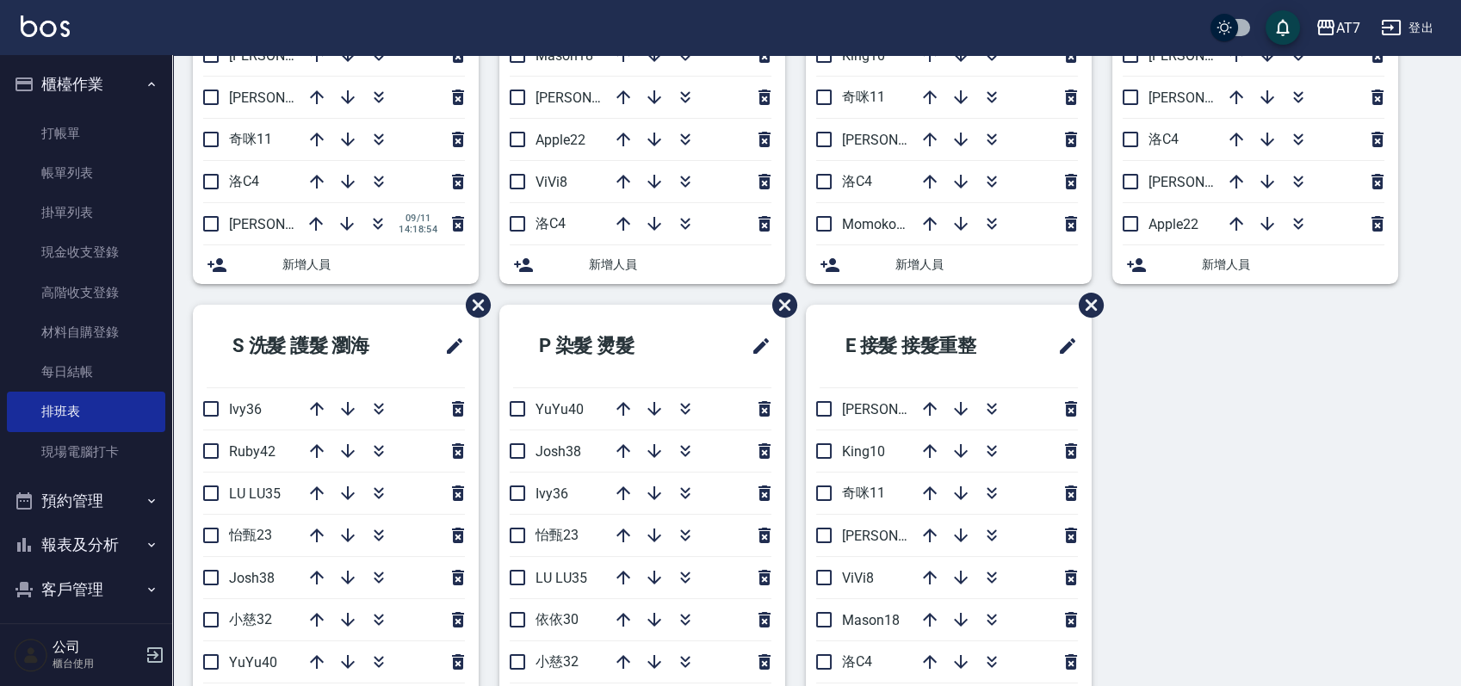
click at [1213, 417] on div "S洗髮 剪瀏海 造型 Momoko12 杜莎莎6 Apple22 King10 ViVi8 Mason18 郭郭9 泰拉7 奇咪11 洛C4 伊蕾2 09/1…" at bounding box center [806, 305] width 1268 height 1214
click at [1273, 428] on div "S洗髮 剪瀏海 造型 Momoko12 杜莎莎6 Apple22 King10 ViVi8 Mason18 郭郭9 泰拉7 奇咪11 洛C4 伊蕾2 09/1…" at bounding box center [806, 305] width 1268 height 1214
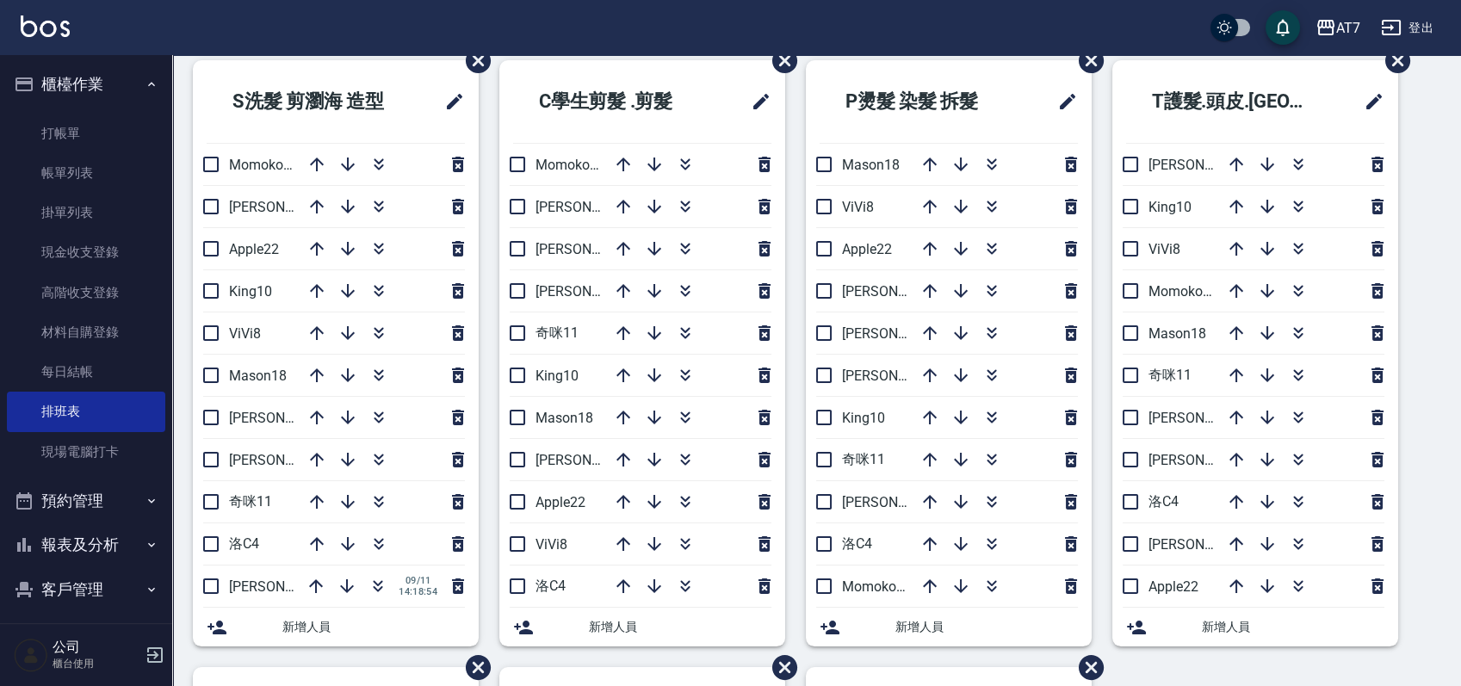
scroll to position [61, 0]
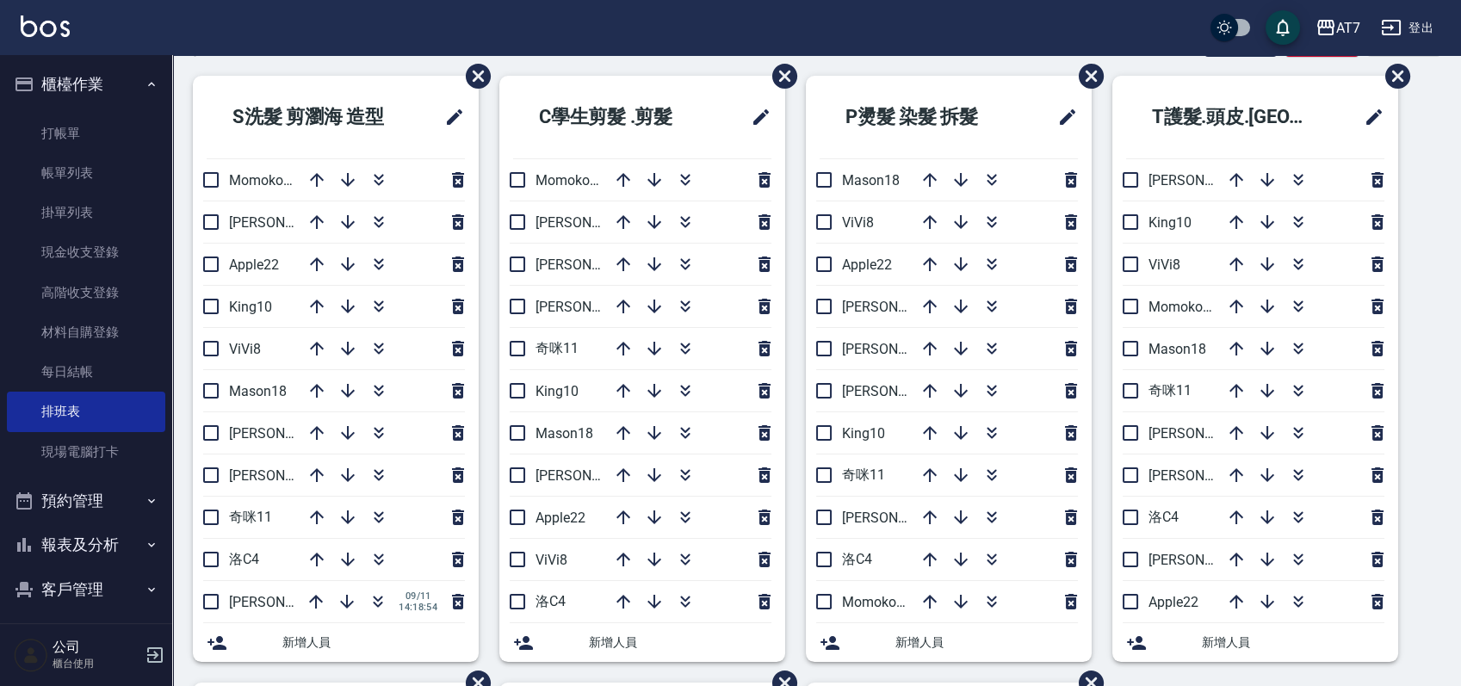
click at [1429, 436] on div "S洗髮 剪瀏海 造型 Momoko12 杜莎莎6 Apple22 King10 ViVi8 Mason18 郭郭9 泰拉7 奇咪11 洛C4 伊蕾2 09/1…" at bounding box center [806, 683] width 1268 height 1214
click at [902, 62] on div "Employee Schedule 排班表 — AT7 新增 復原 重做 S洗髮 剪瀏海 造型 Momoko12 杜莎莎6 Apple22 King10 Vi…" at bounding box center [816, 652] width 1289 height 1273
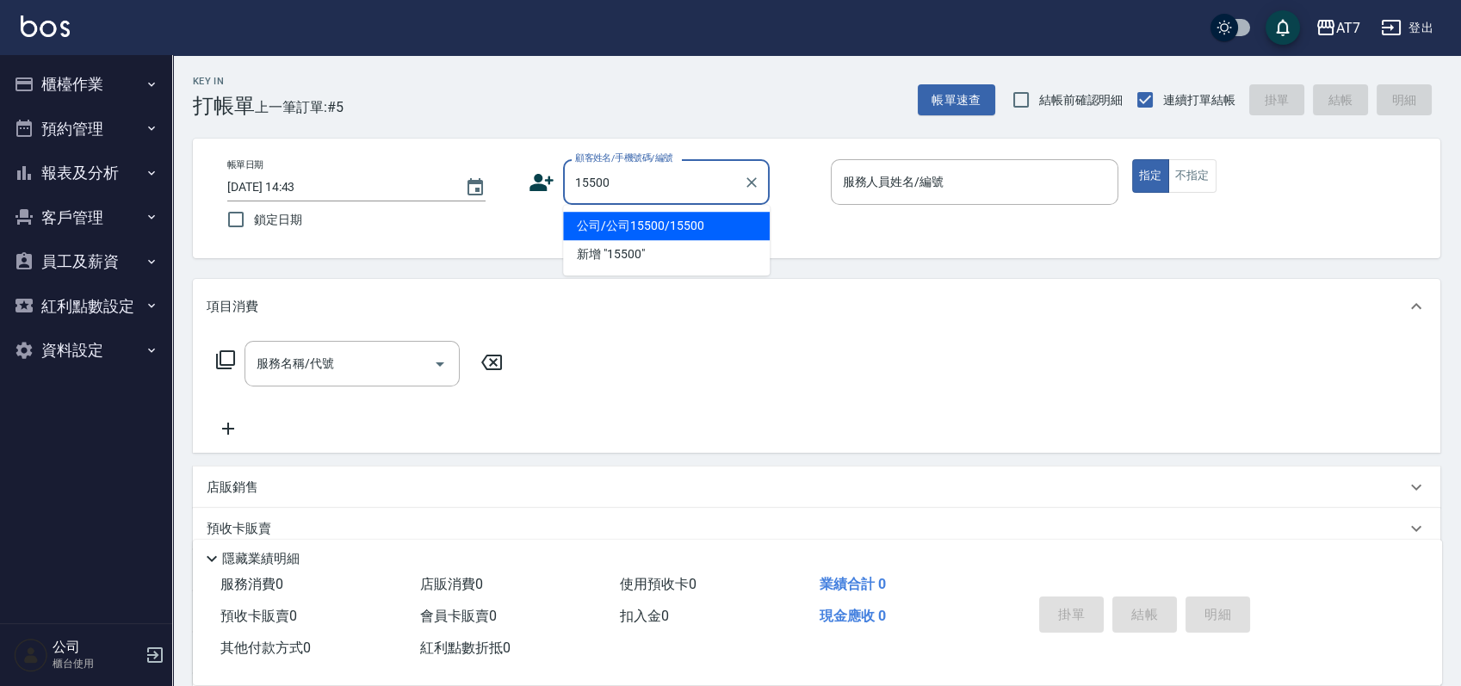
type input "公司/公司15500/15500"
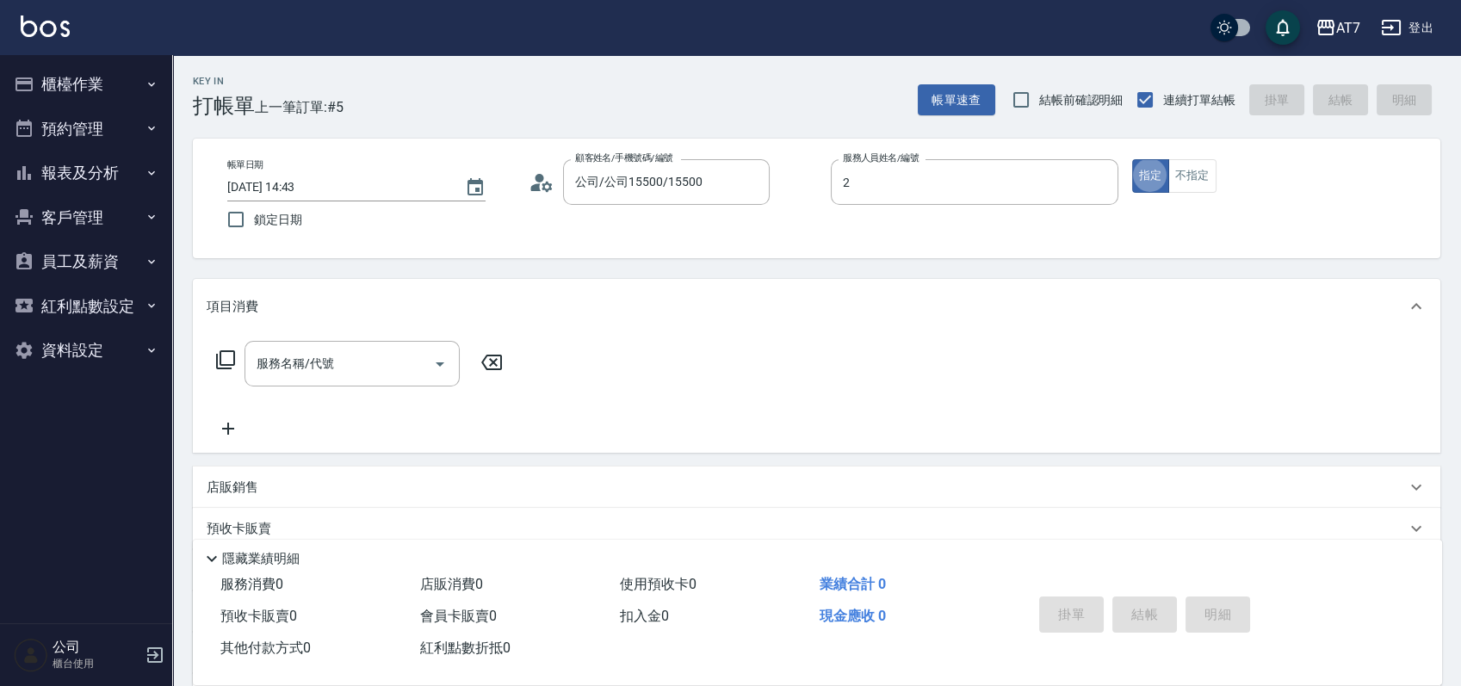
type input "伊蕾-2"
type button "true"
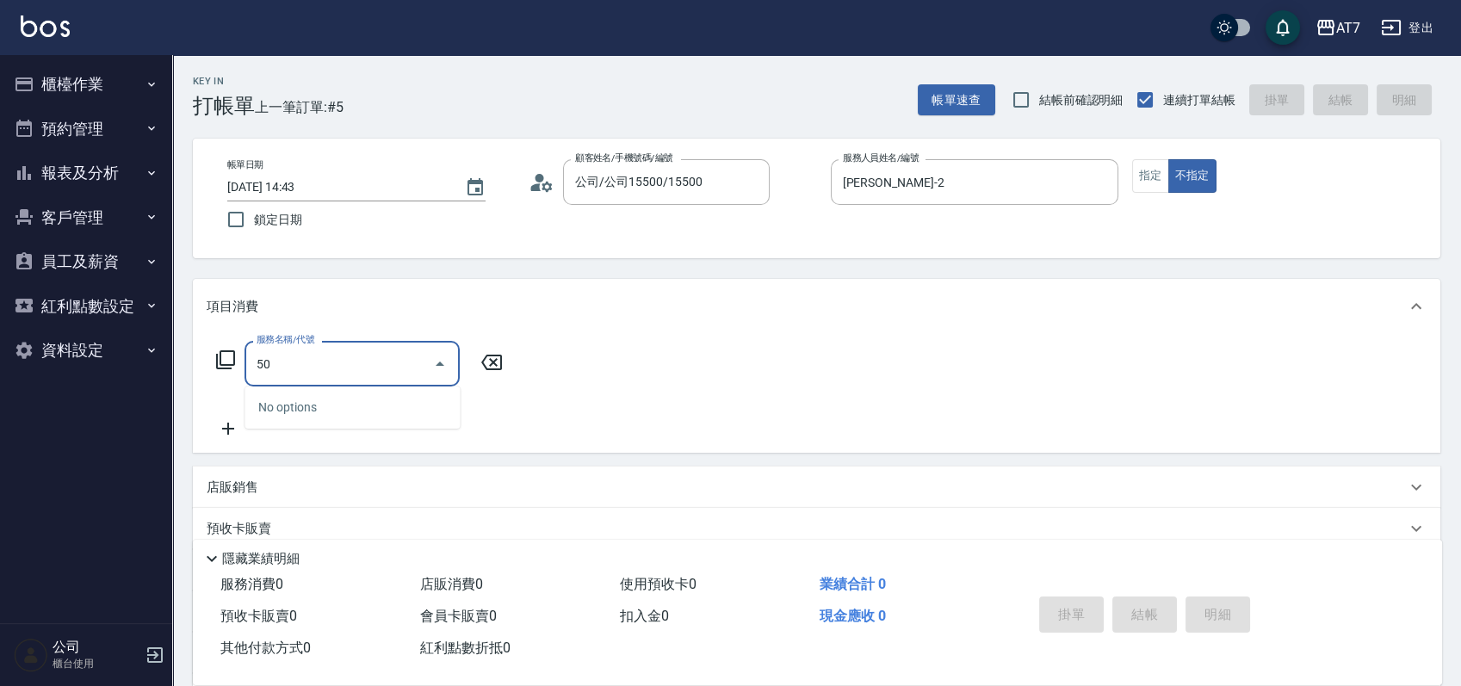
type input "501"
type input "30"
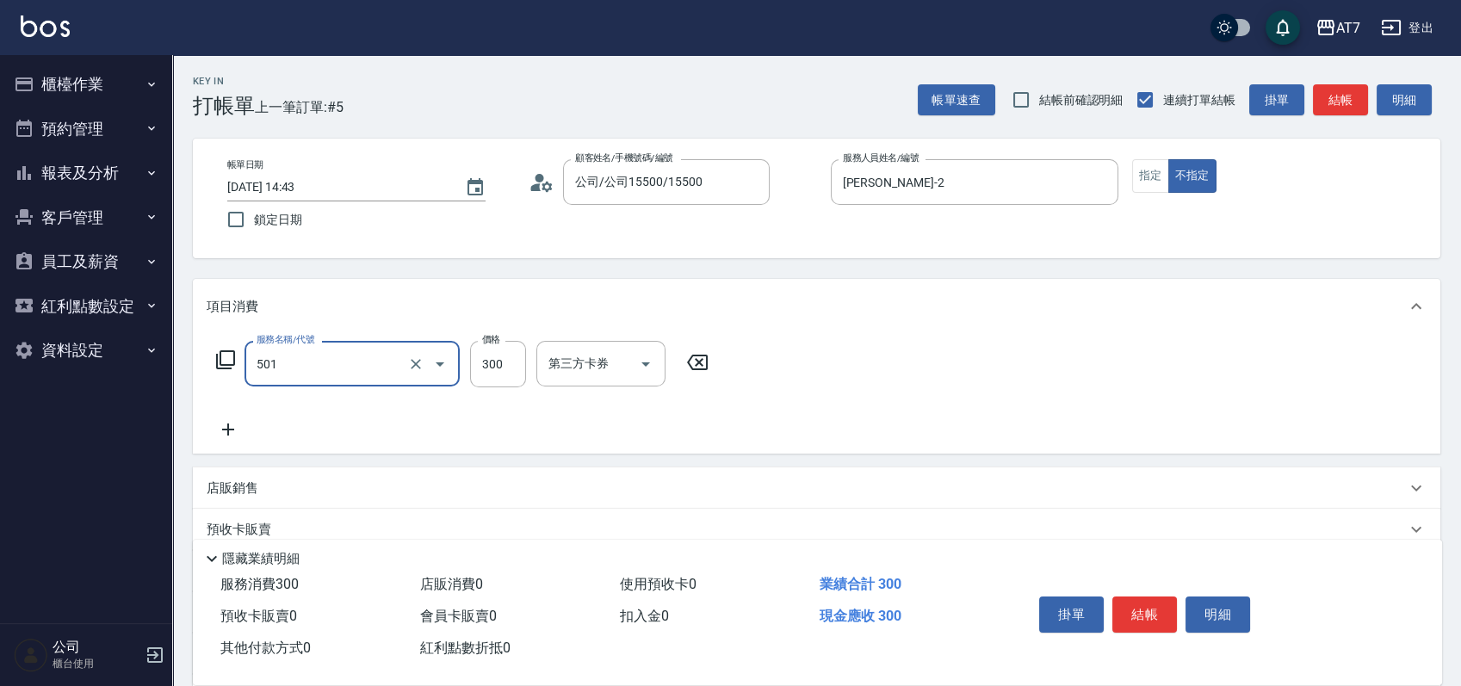
type input "洗髮(互助)(501)"
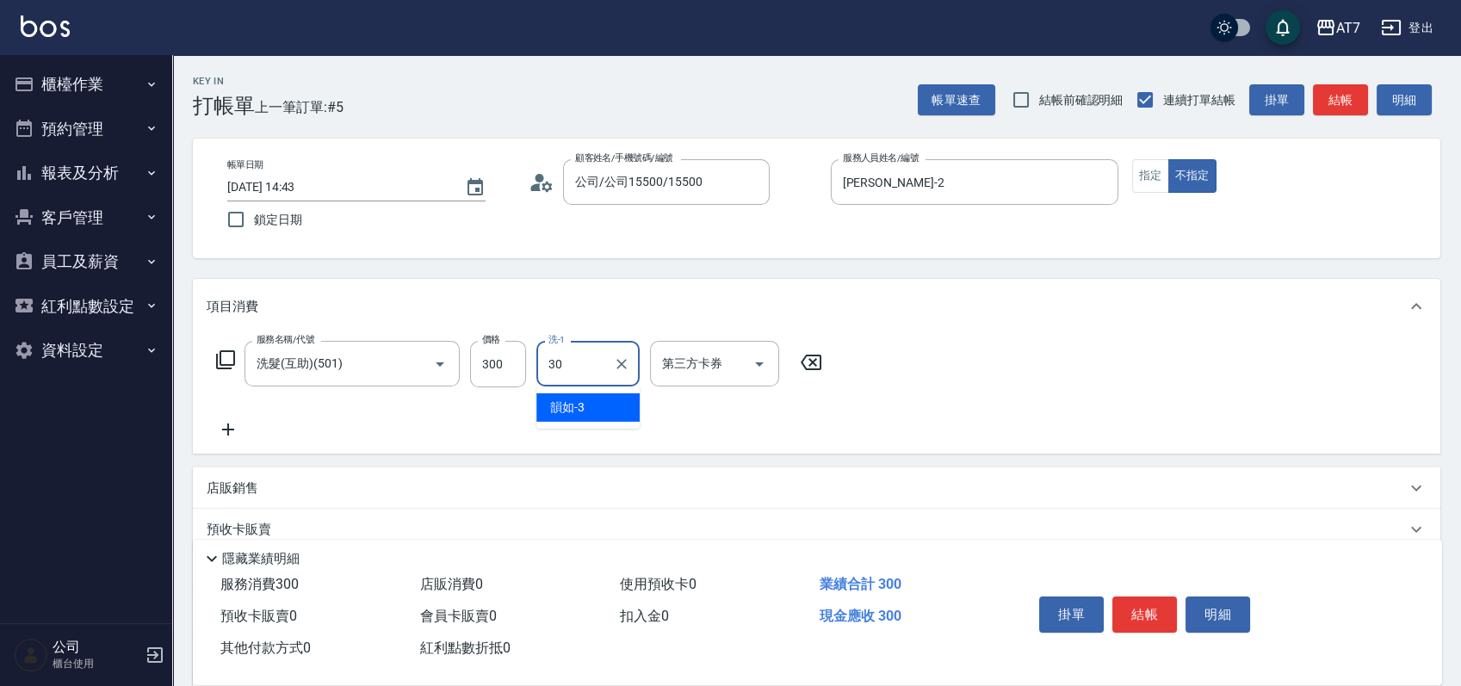
type input "依依-30"
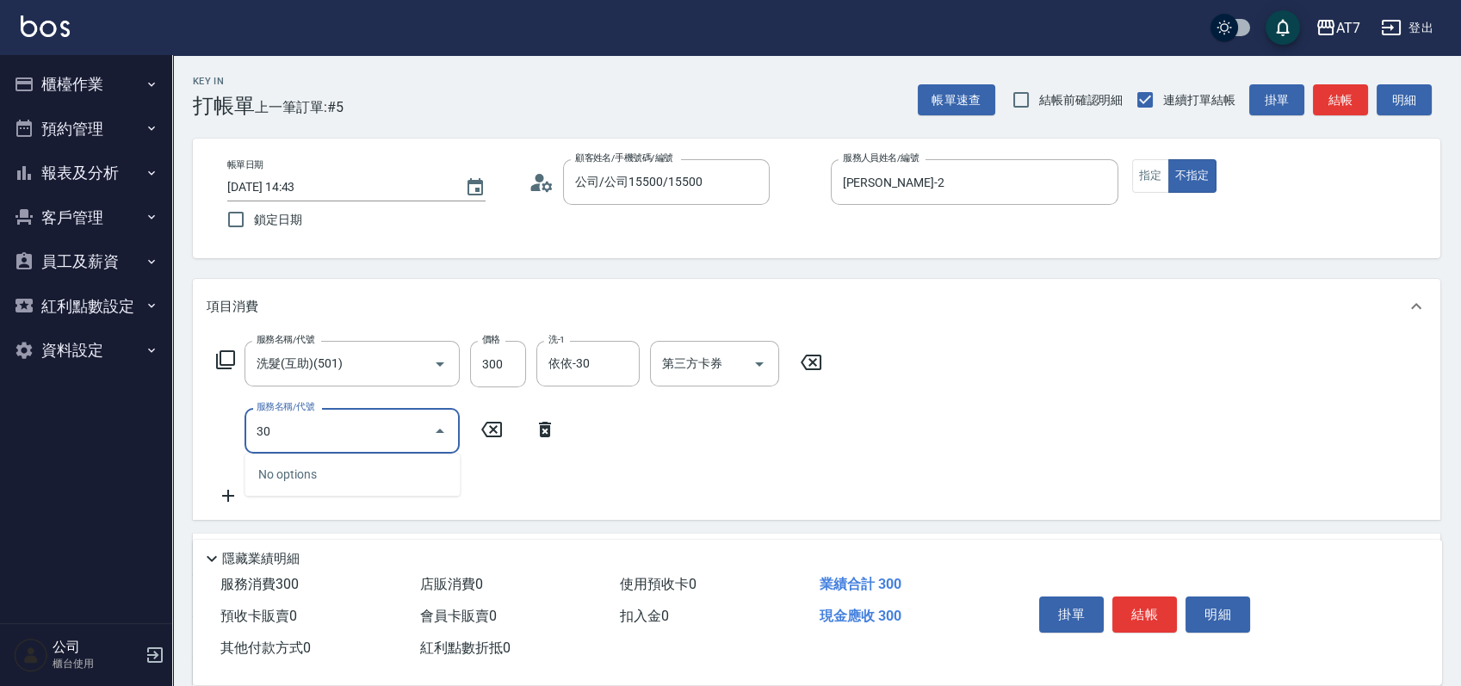
type input "301"
type input "60"
type input "學生剪髮(301)"
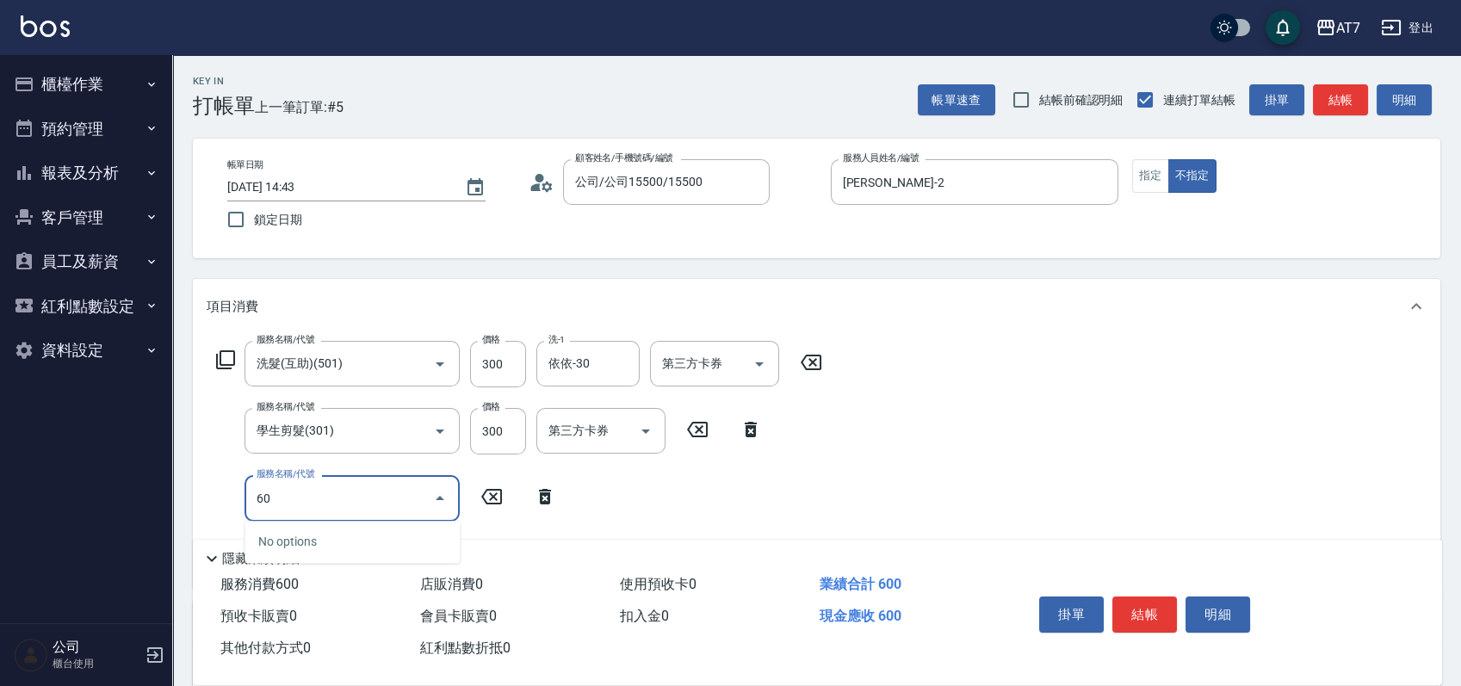
type input "601"
type input "120"
type input "深層護髮（助）(601)"
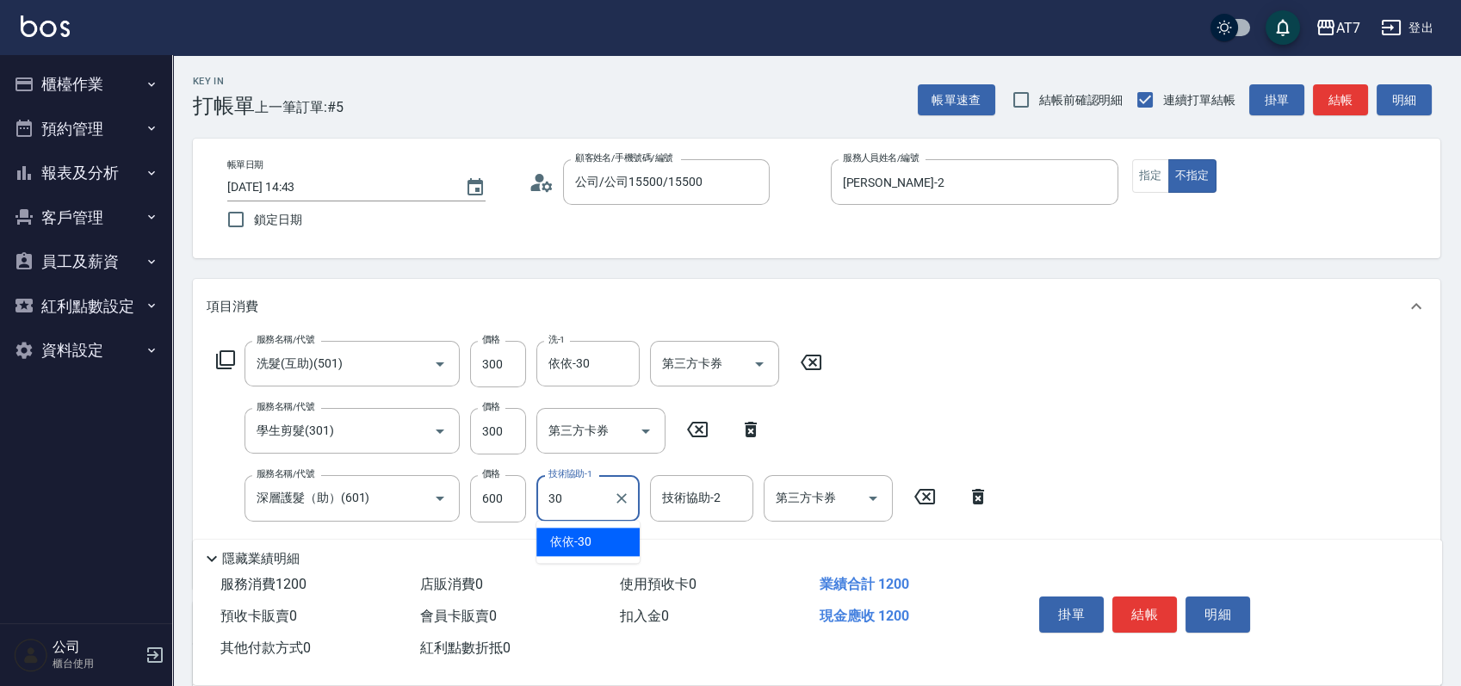
type input "依依-30"
click at [1141, 606] on button "結帳" at bounding box center [1144, 615] width 65 height 36
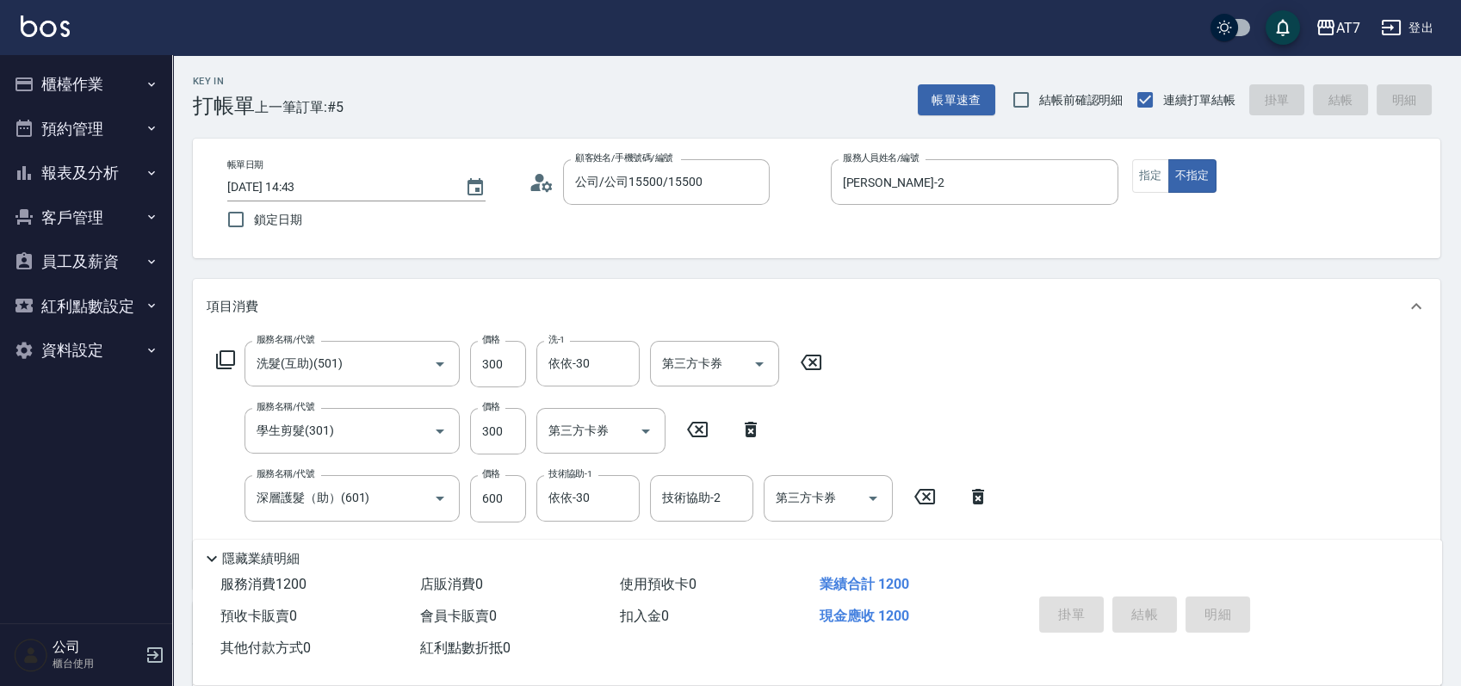
type input "2025/09/11 15:16"
type input "0"
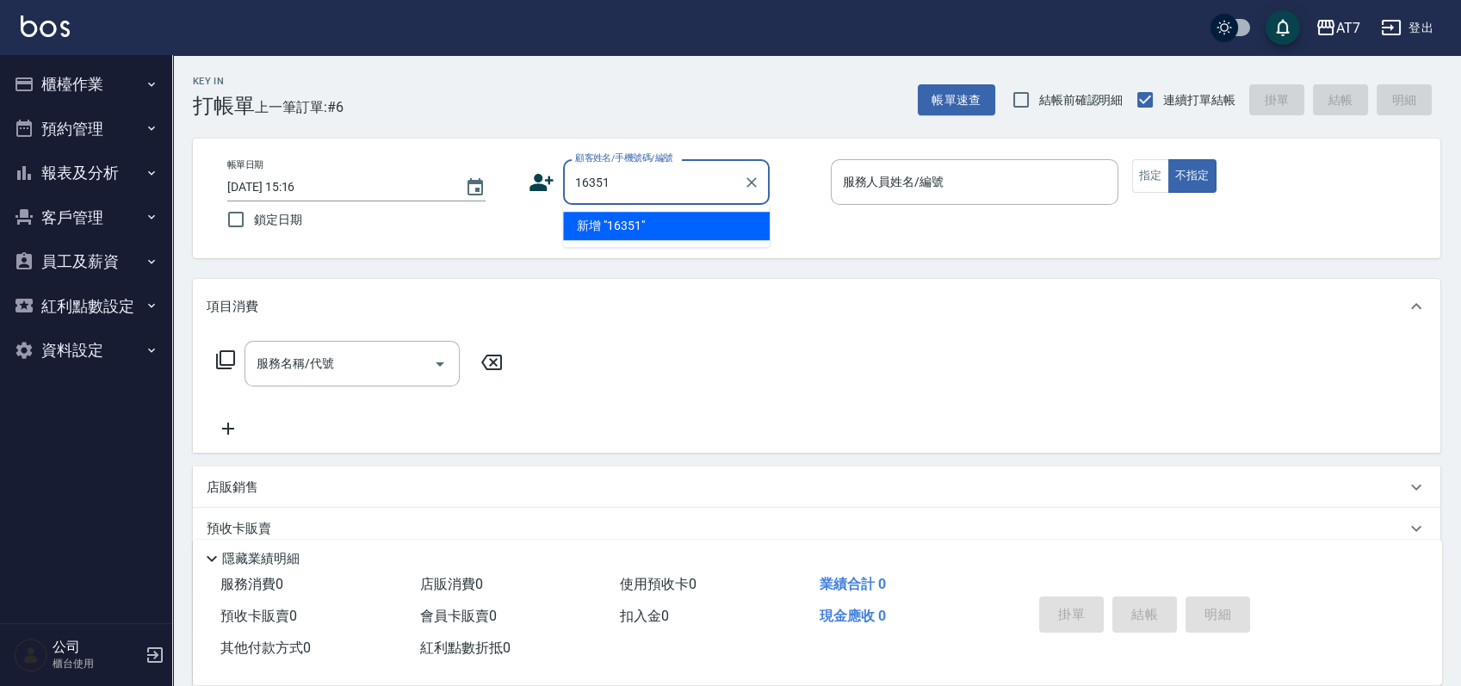
type input "16351"
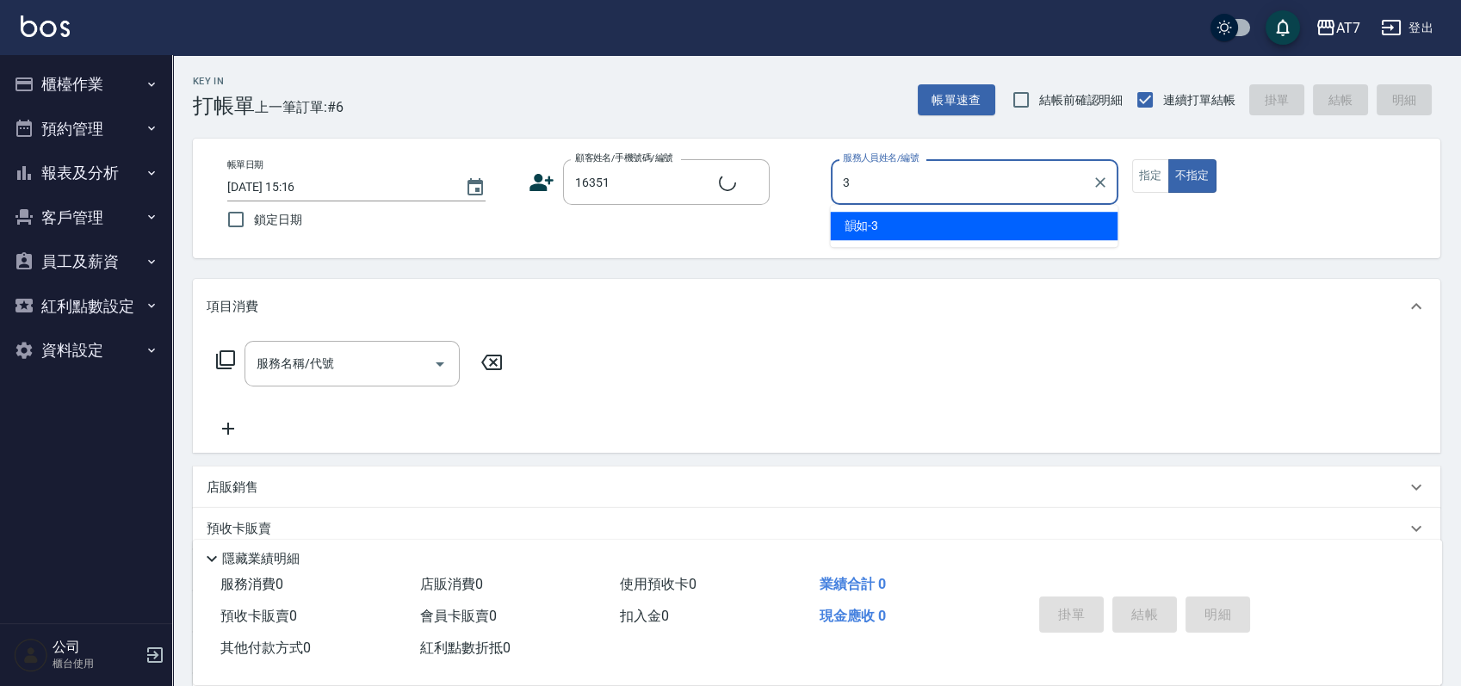
type input "韻如-3"
type button "false"
type input "公司/公司16351/16351"
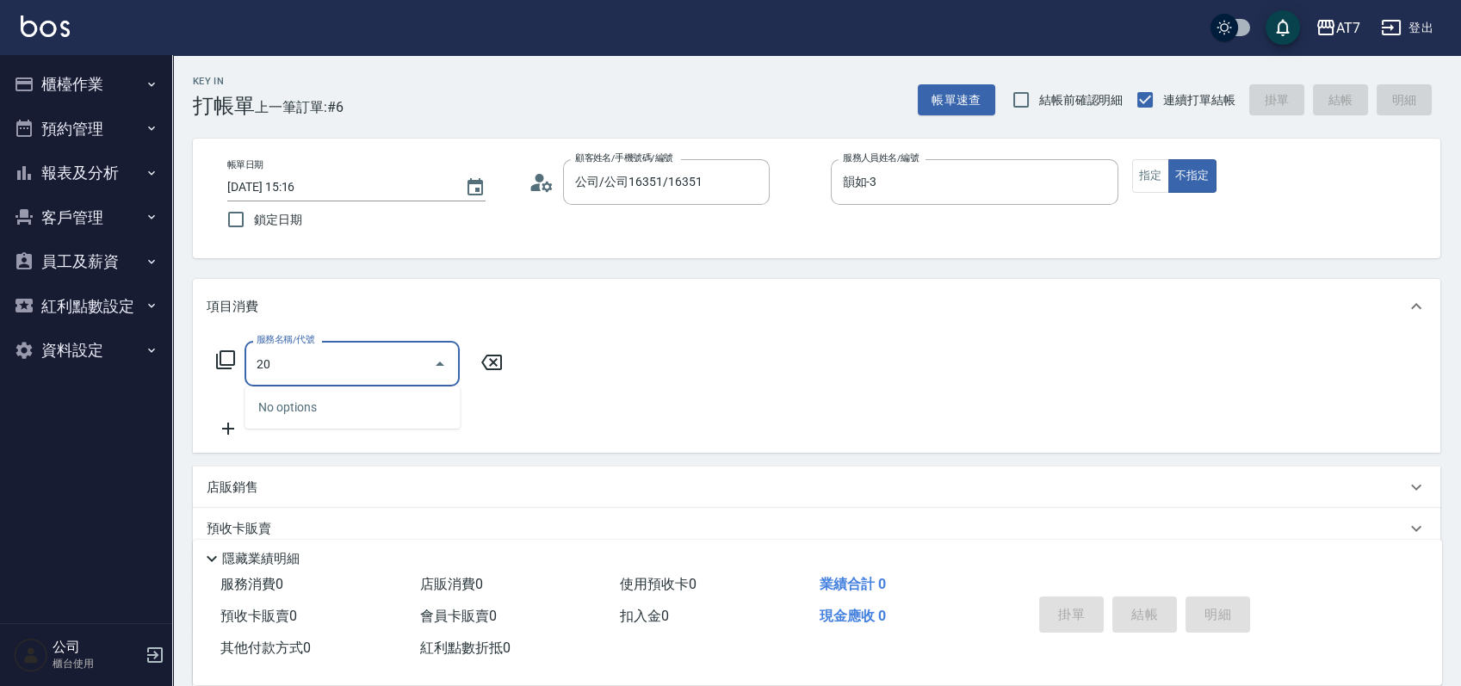
type input "200"
type input "150"
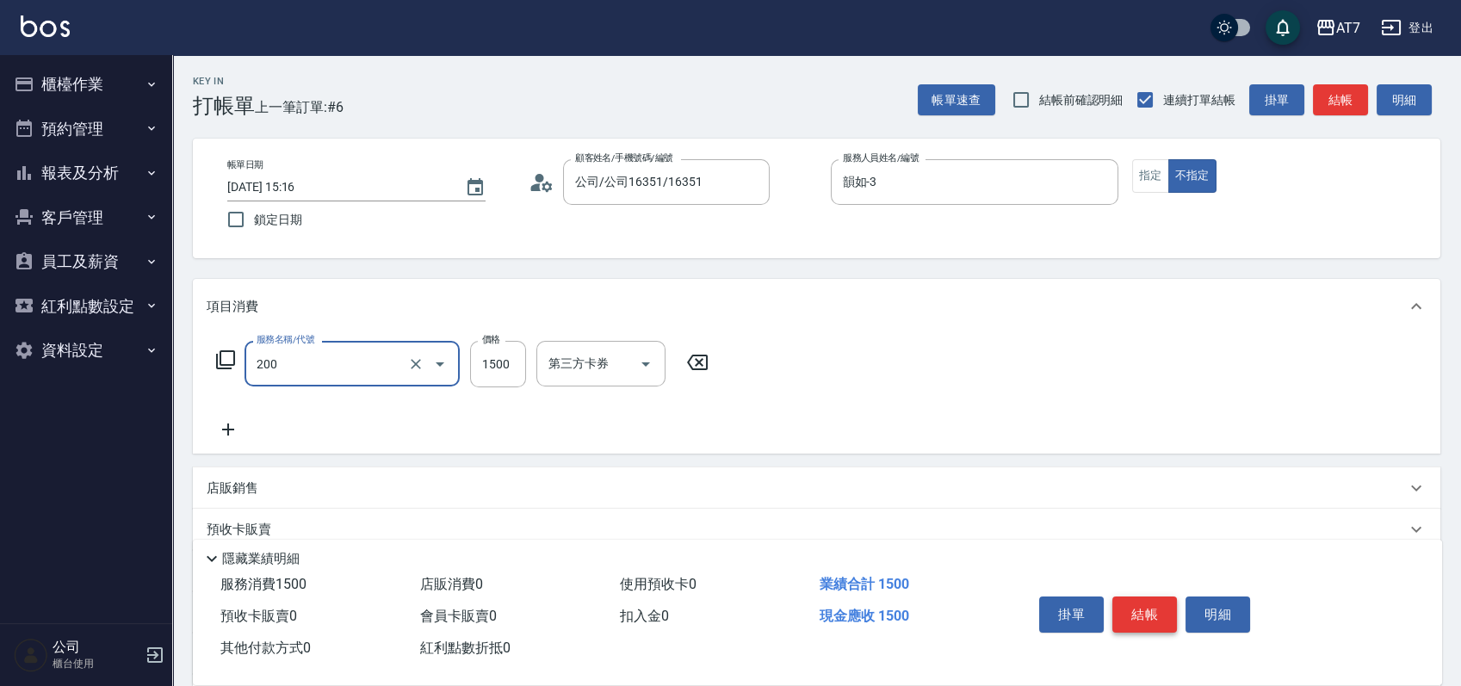
type input "燙髮(200)"
type input "0"
type input "30"
type input "300"
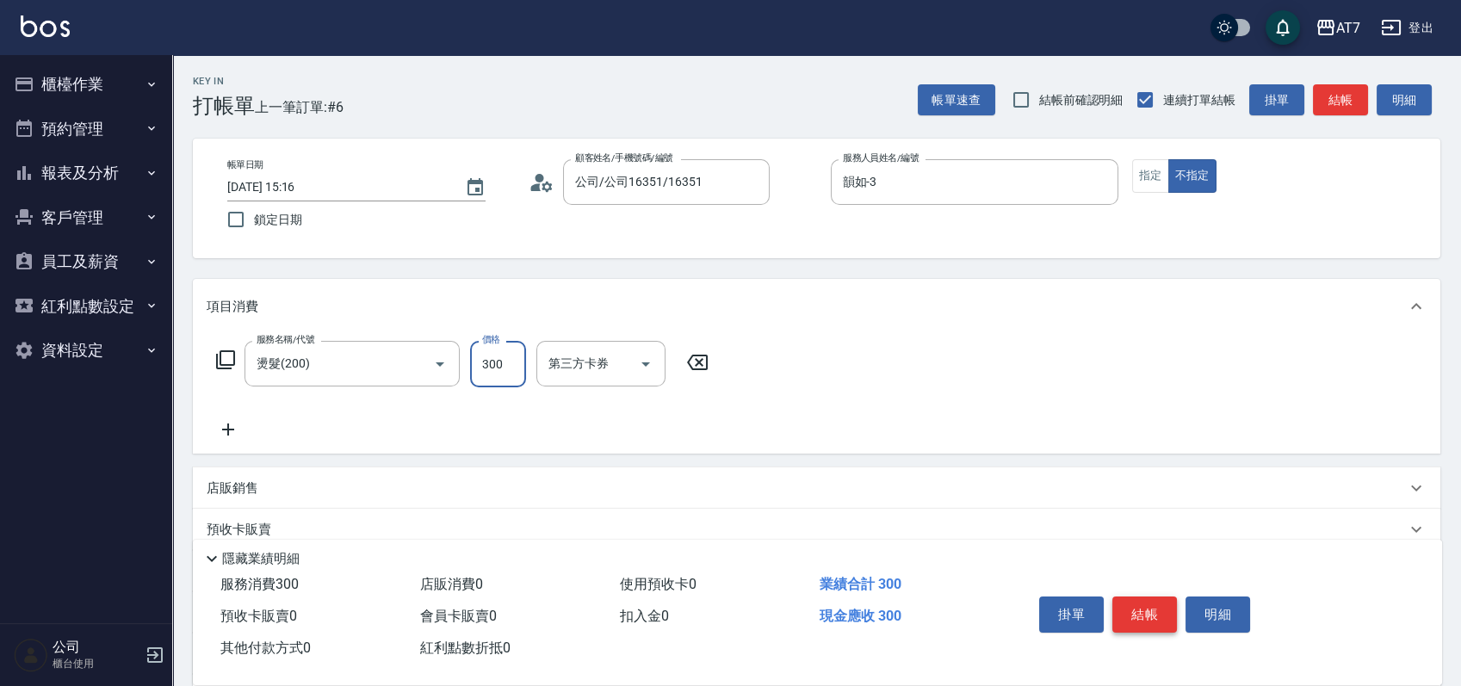
type input "300"
type input "3000"
click at [1141, 606] on button "結帳" at bounding box center [1144, 615] width 65 height 36
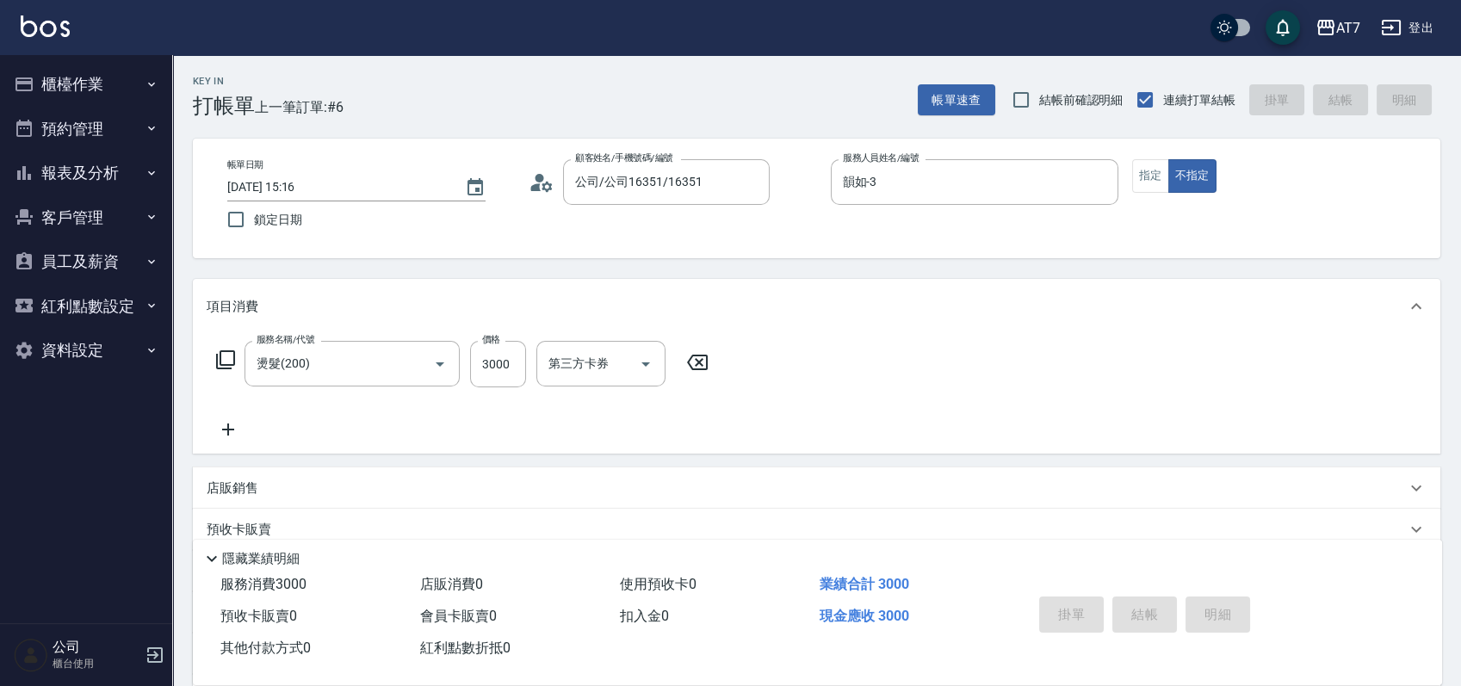
type input "0"
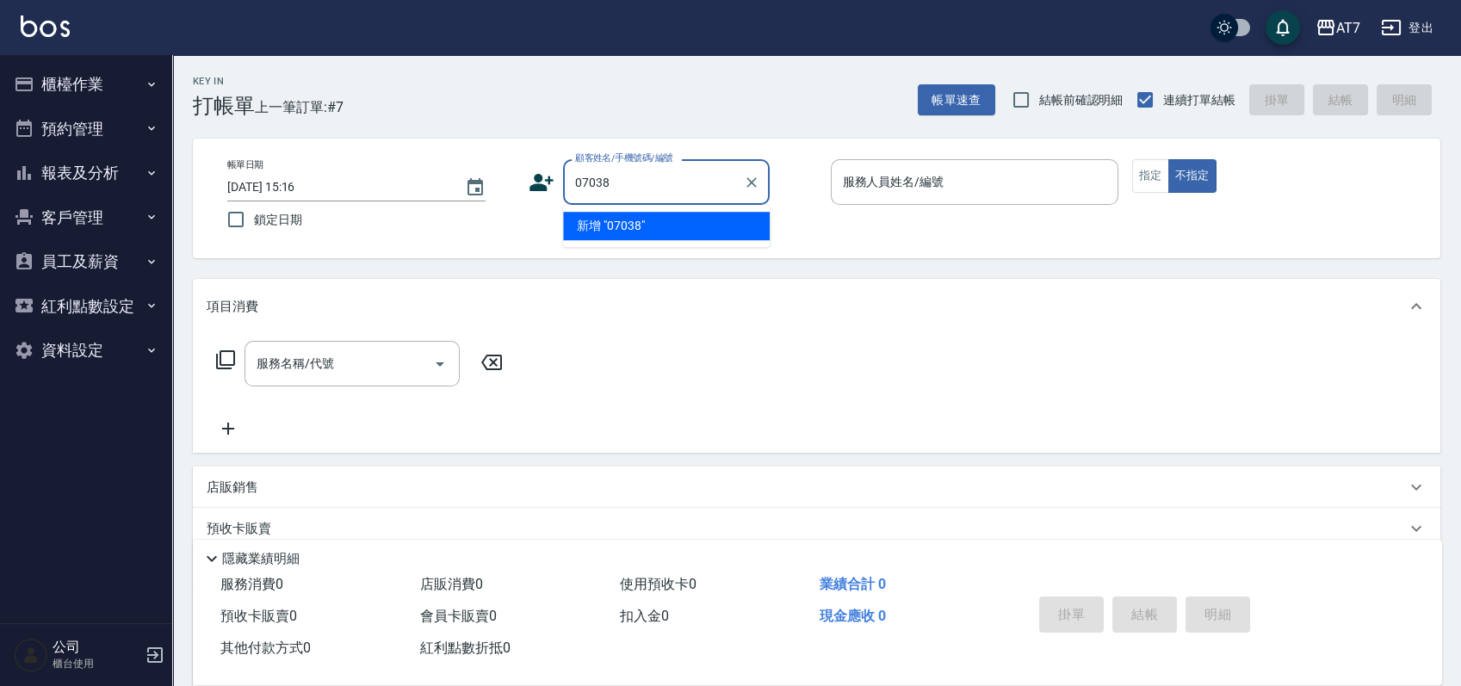
type input "07038"
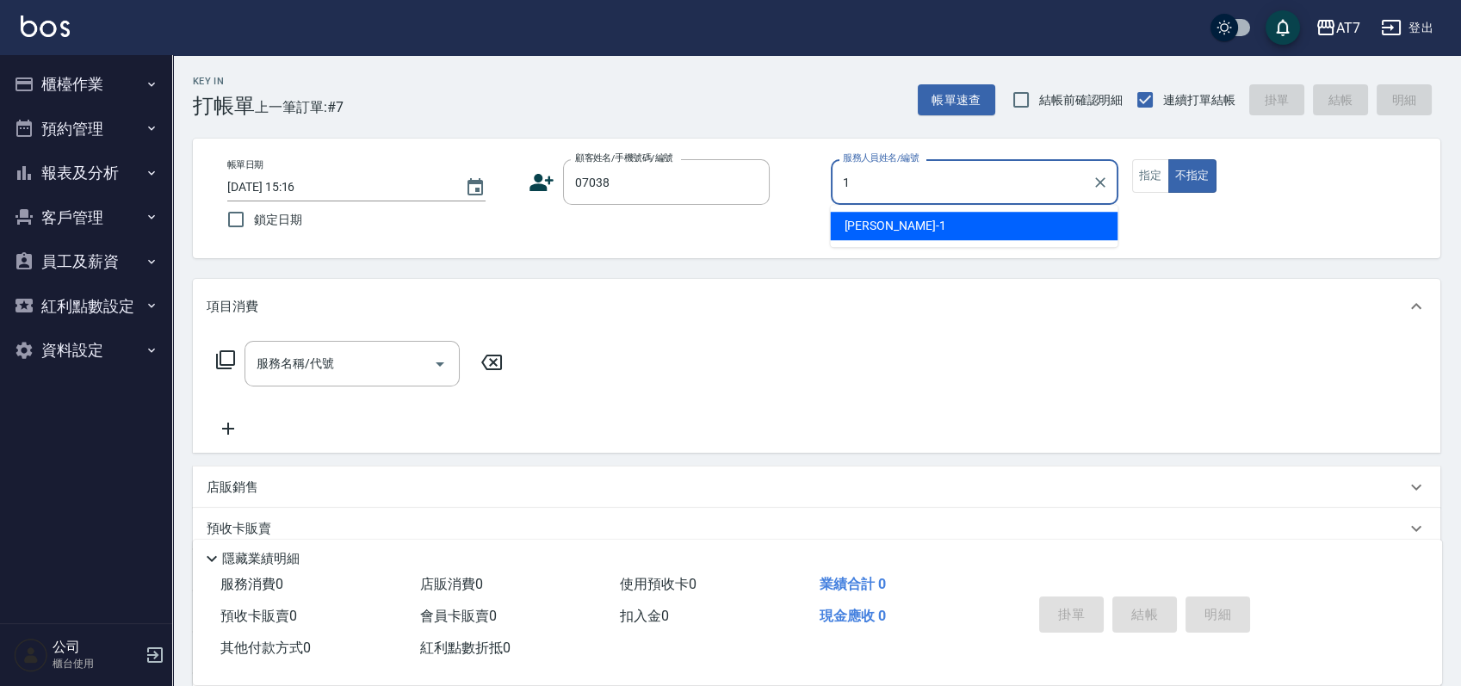
type input "米雪兒-1"
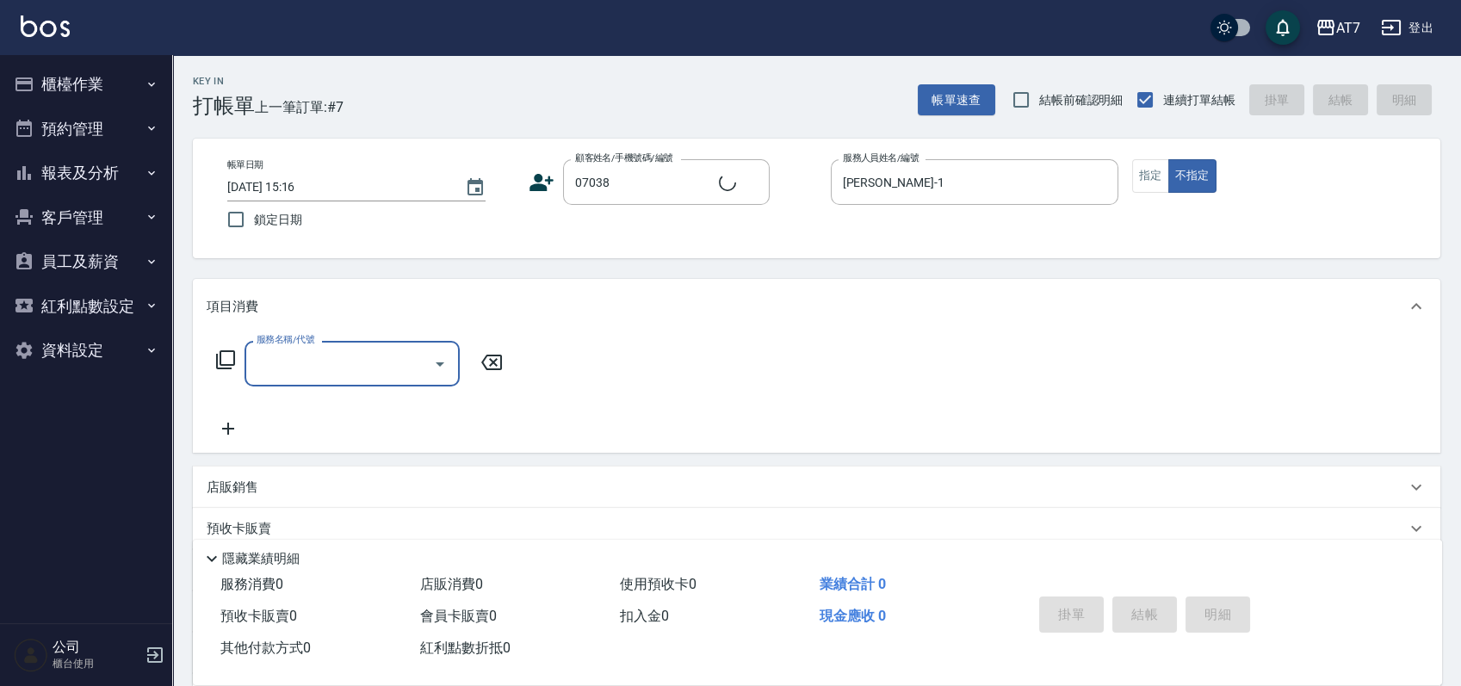
type input "3"
type input "公司/公司07038/07038"
type input "302"
type input "30"
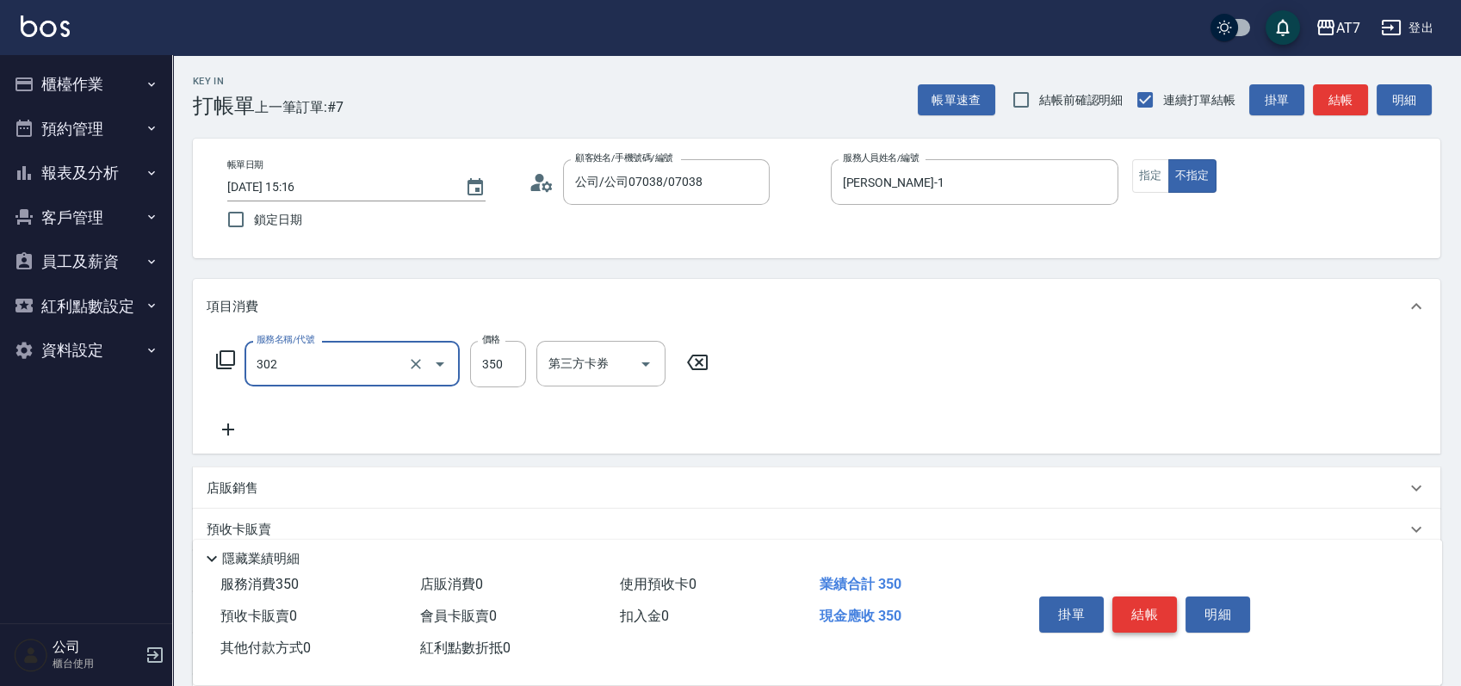
type input "剪髮(302)"
click at [1141, 606] on button "結帳" at bounding box center [1144, 615] width 65 height 36
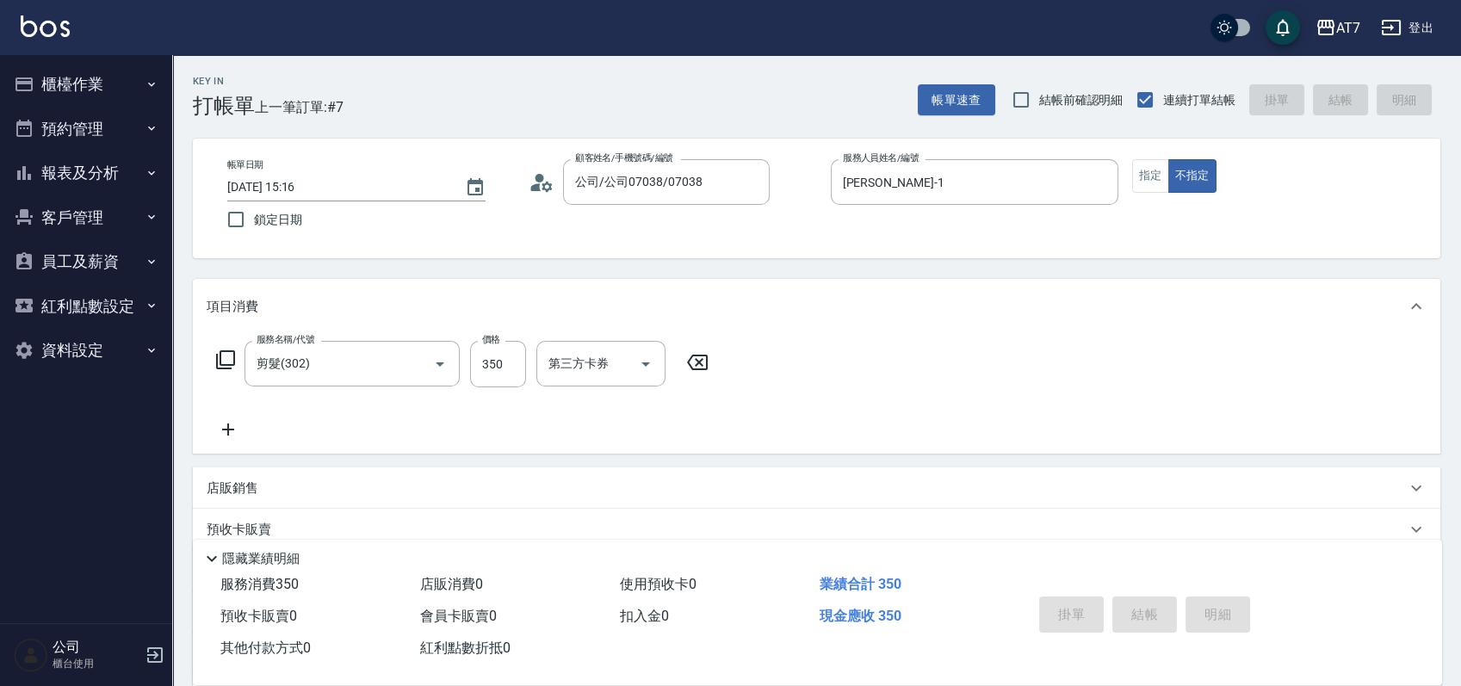
type input "0"
